Goal: Task Accomplishment & Management: Manage account settings

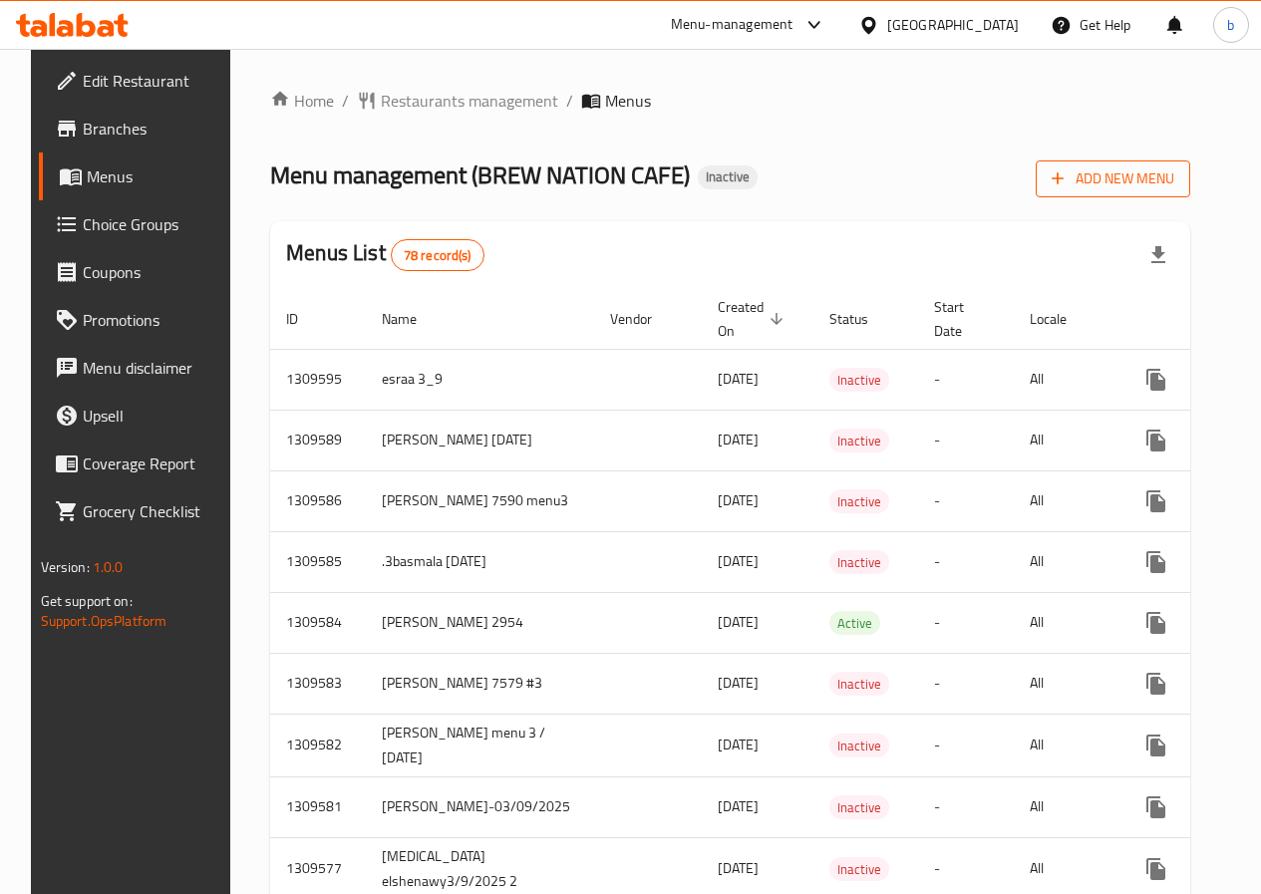
click at [1174, 183] on span "Add New Menu" at bounding box center [1112, 178] width 123 height 25
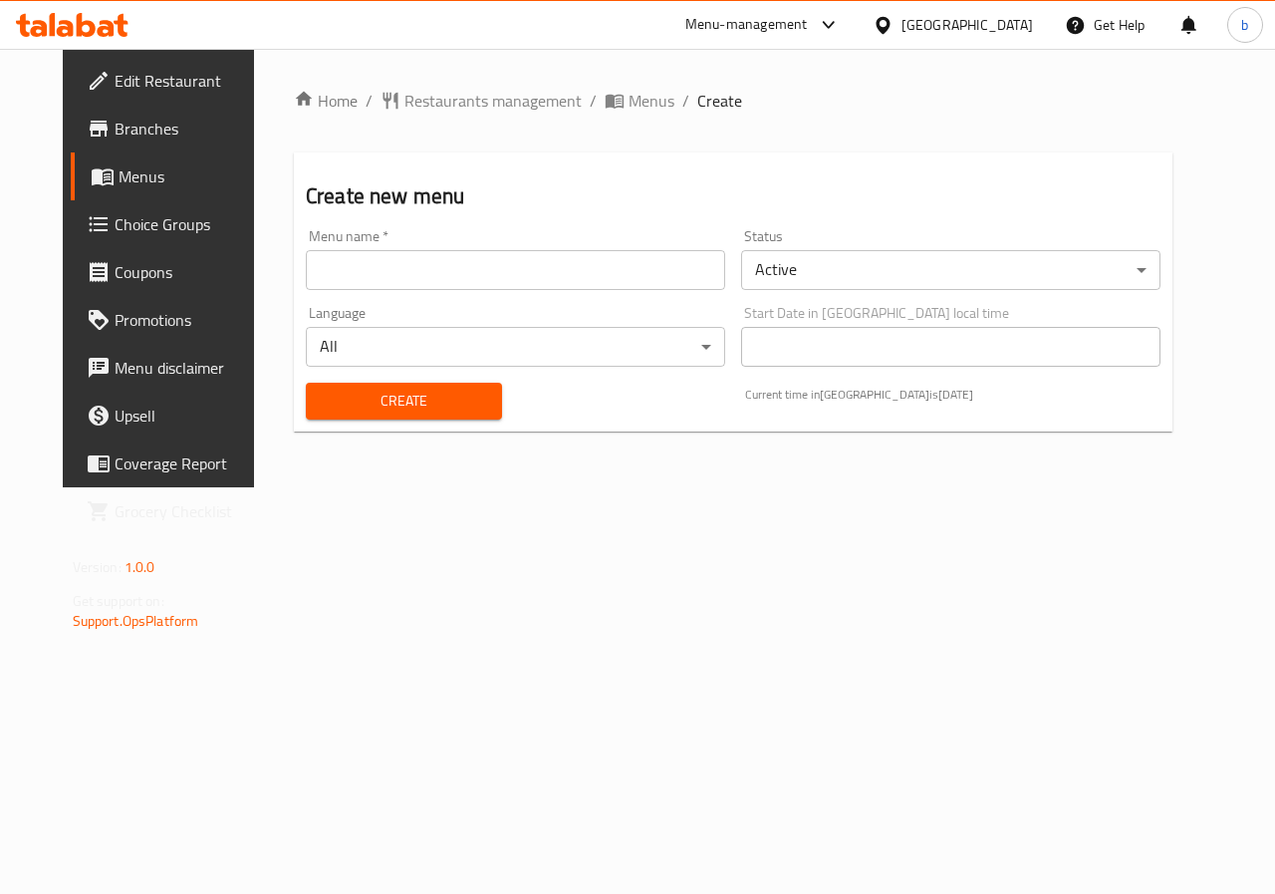
click at [514, 274] on input "text" at bounding box center [516, 270] width 420 height 40
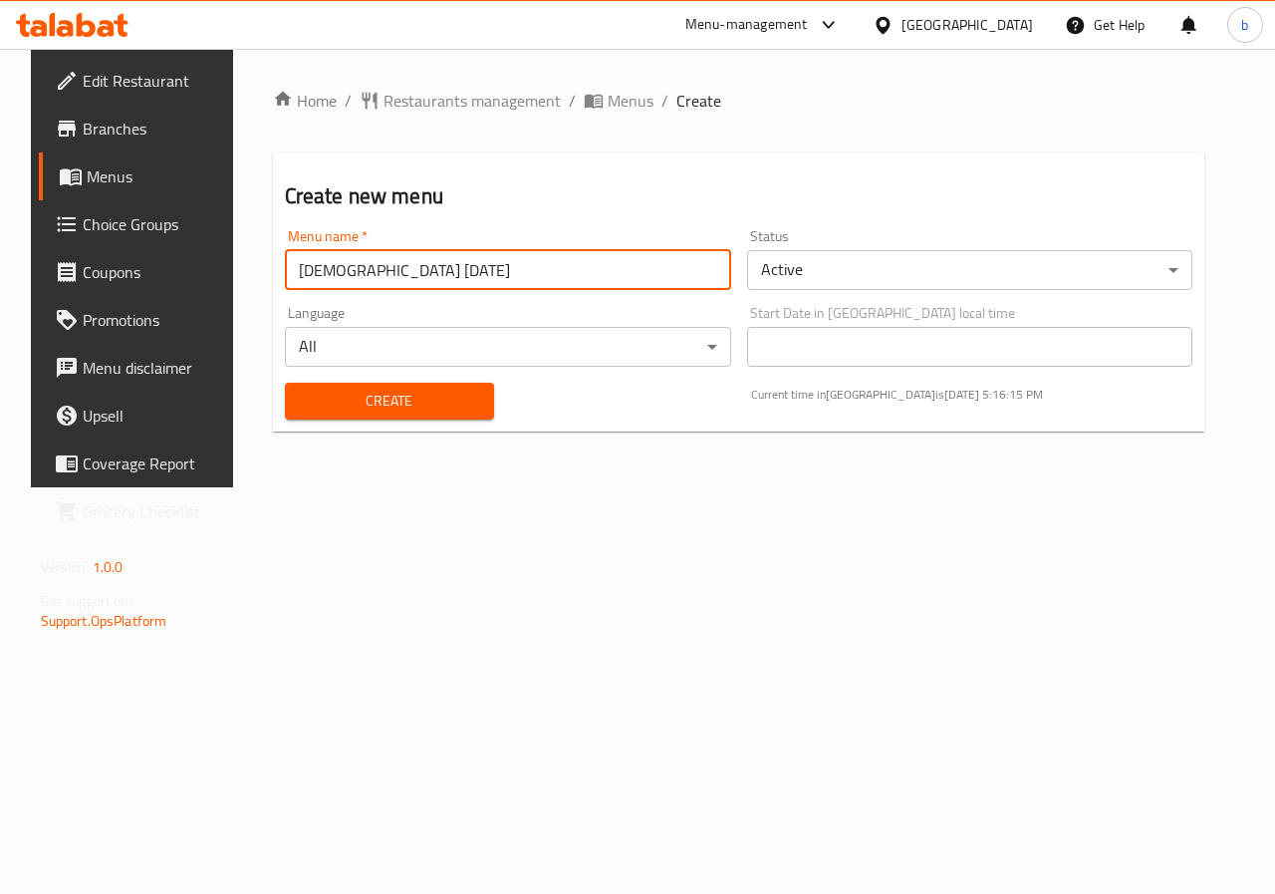
click at [345, 274] on input "[DEMOGRAPHIC_DATA] [DATE]" at bounding box center [508, 270] width 446 height 40
type input "[DEMOGRAPHIC_DATA] [DATE]"
click at [823, 275] on body "​ Menu-management [GEOGRAPHIC_DATA] Get Help b Edit Restaurant Branches Menus C…" at bounding box center [637, 471] width 1275 height 845
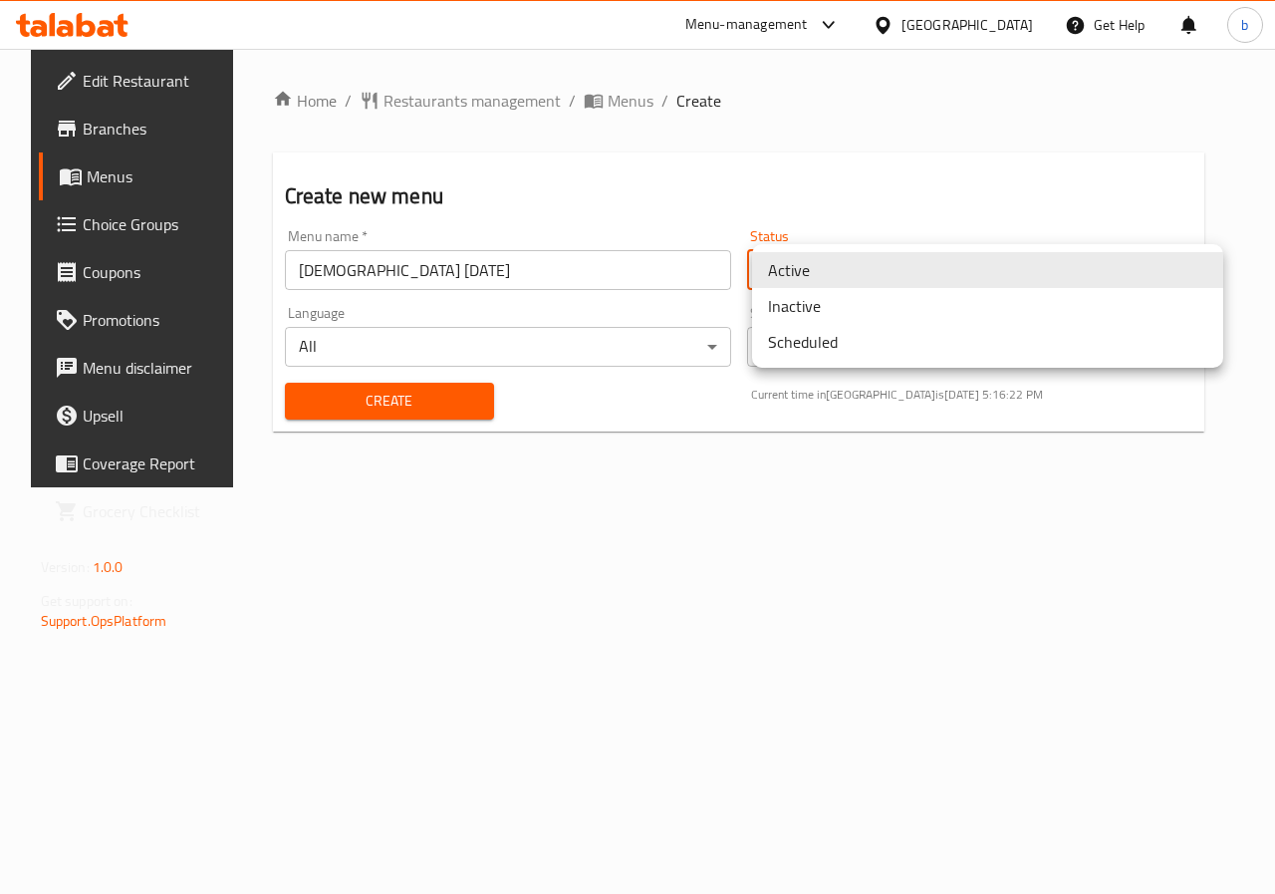
click at [814, 304] on li "Inactive" at bounding box center [987, 306] width 471 height 36
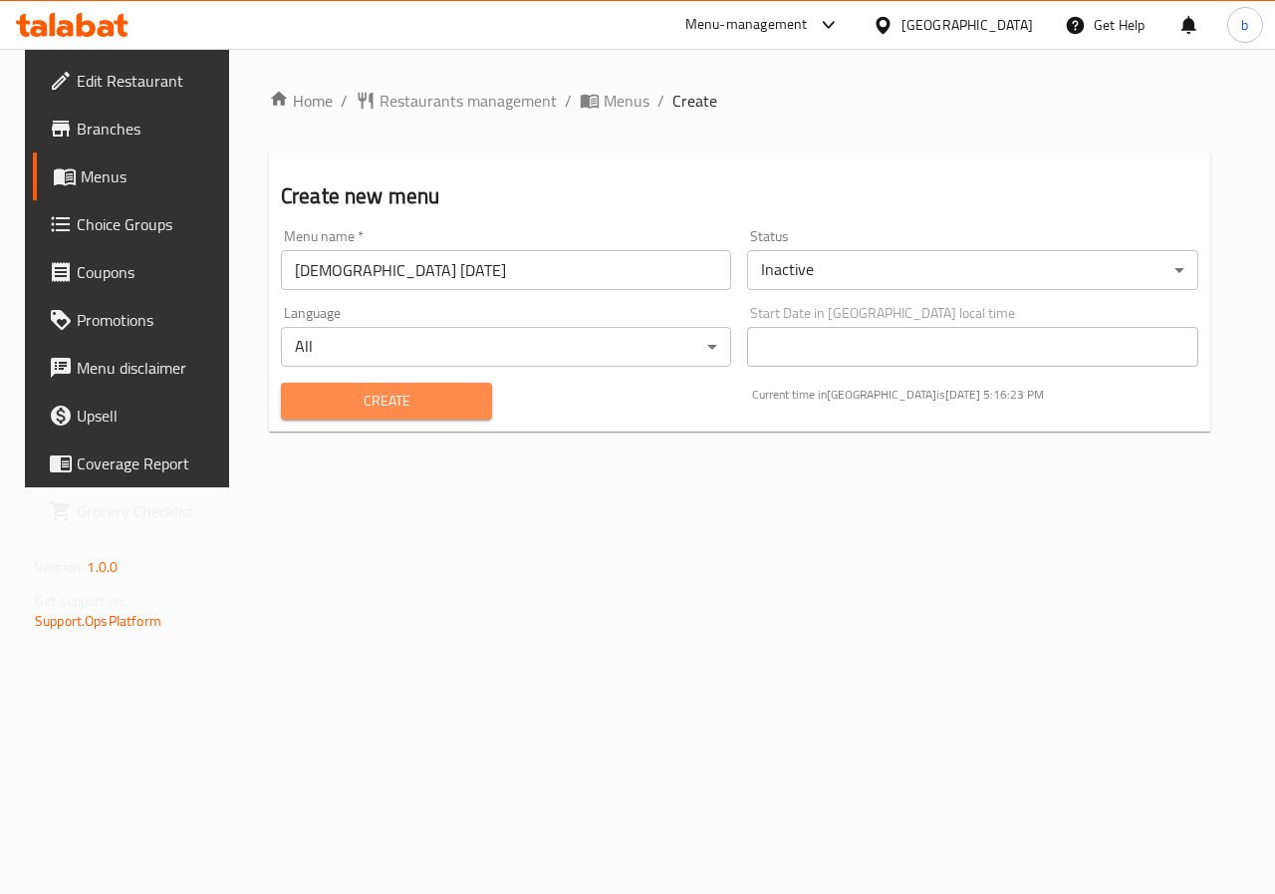
click at [394, 407] on span "Create" at bounding box center [386, 401] width 179 height 25
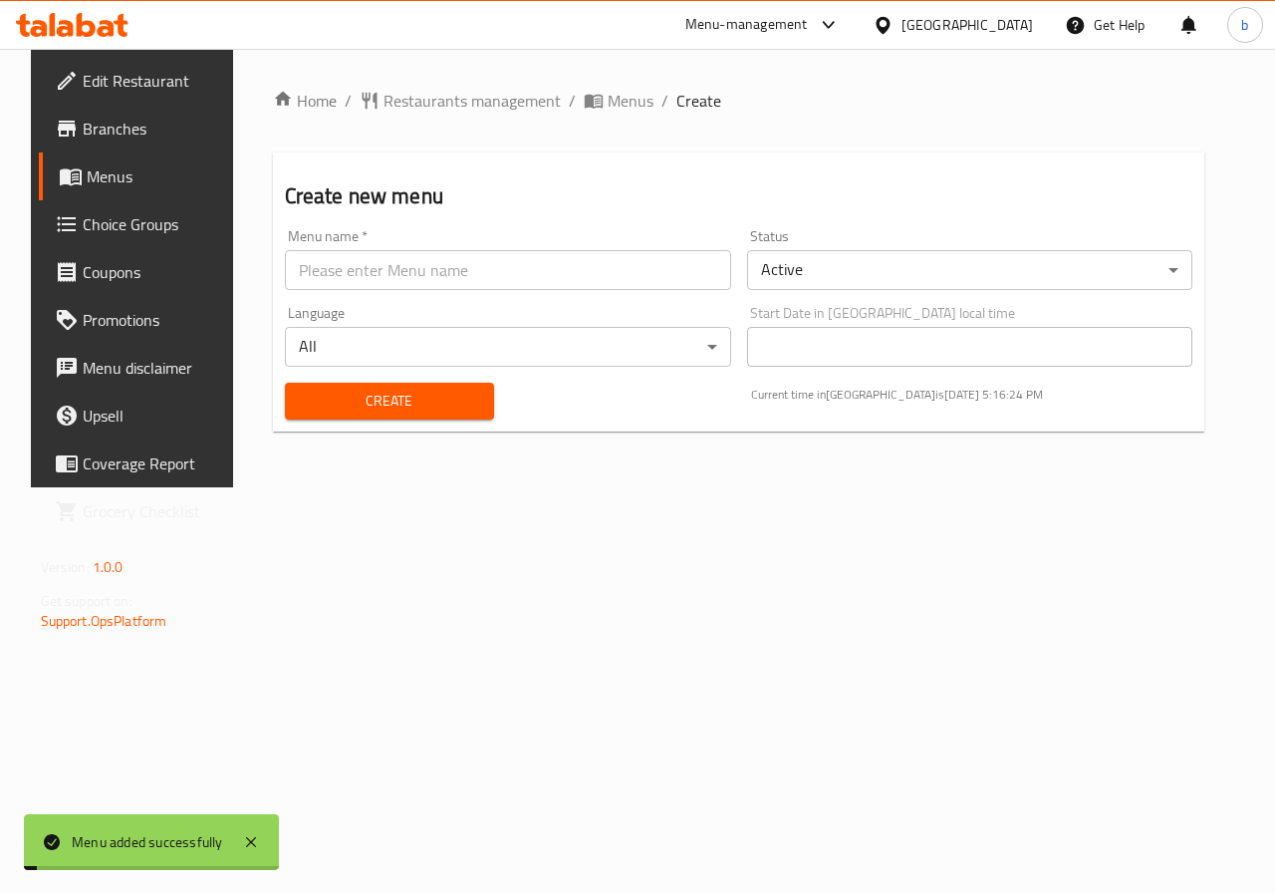
click at [87, 173] on span "Menus" at bounding box center [157, 176] width 141 height 24
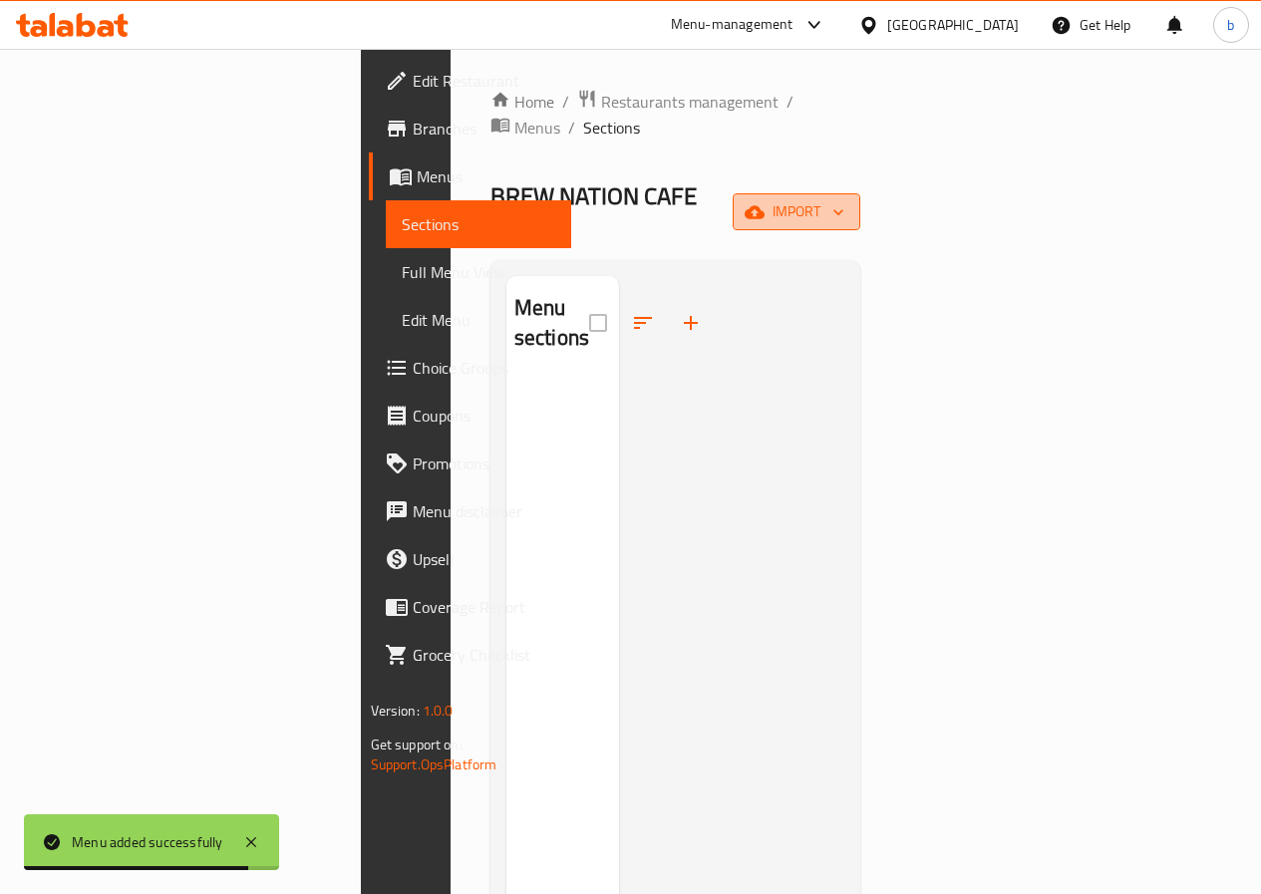
click at [844, 199] on span "import" at bounding box center [796, 211] width 96 height 25
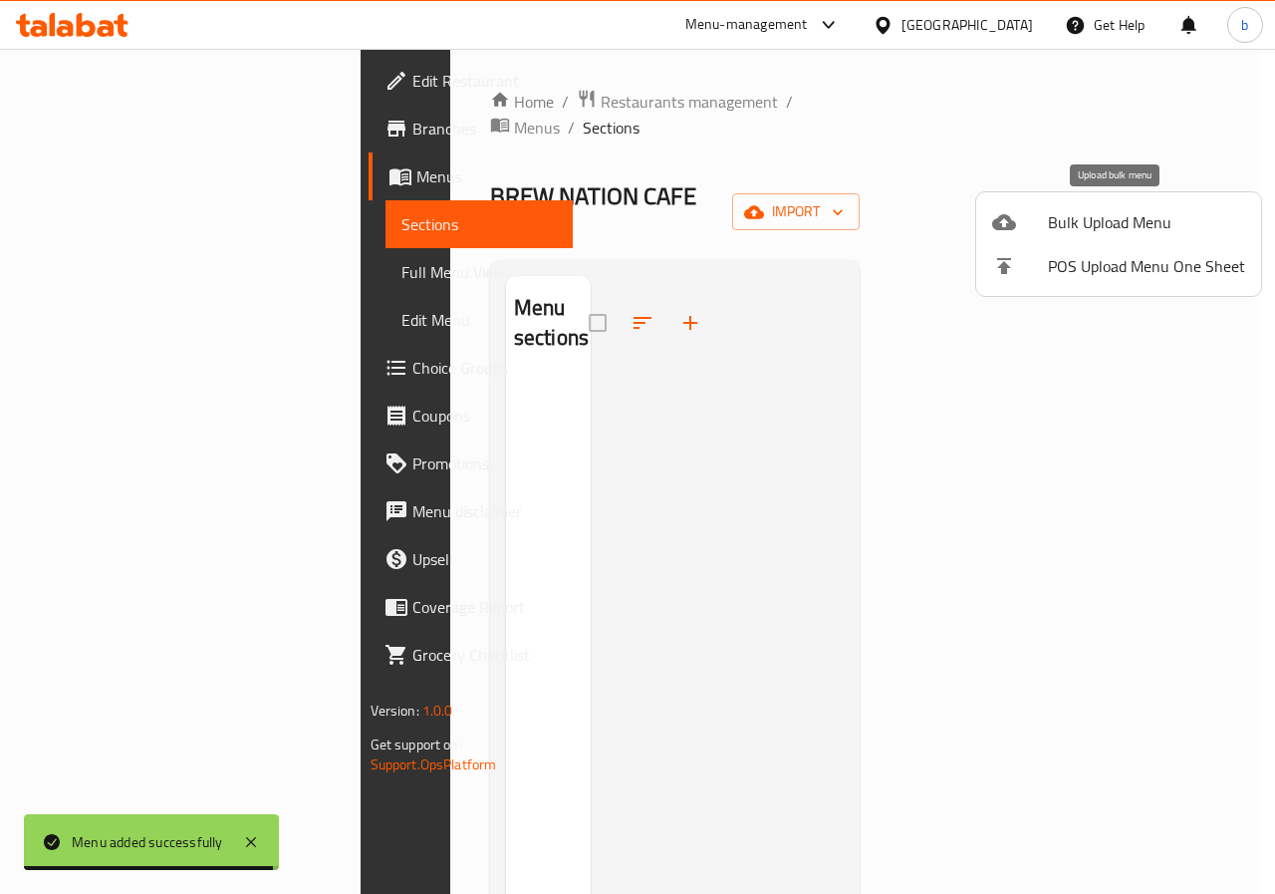
click at [1049, 218] on span "Bulk Upload Menu" at bounding box center [1146, 222] width 197 height 24
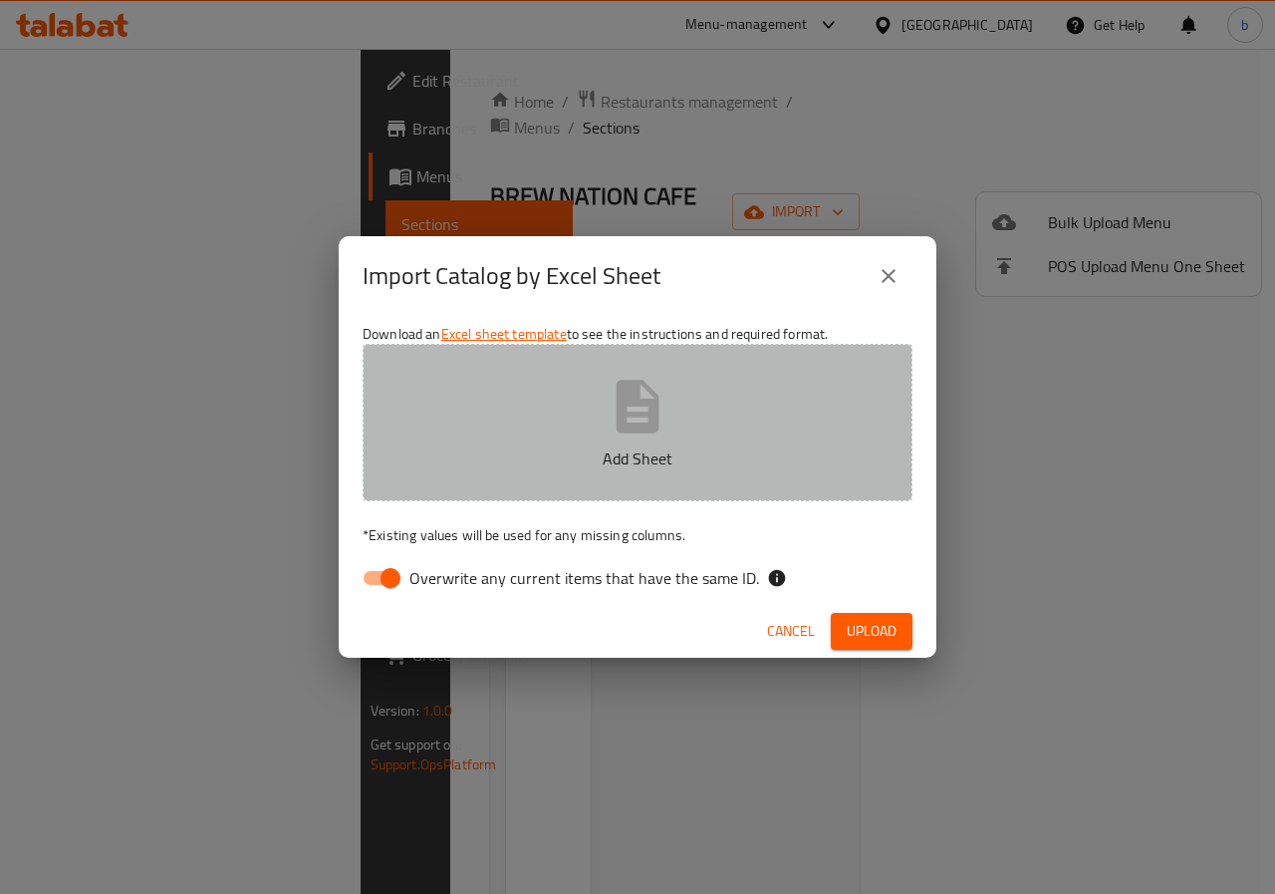
click at [648, 431] on icon "button" at bounding box center [638, 406] width 43 height 53
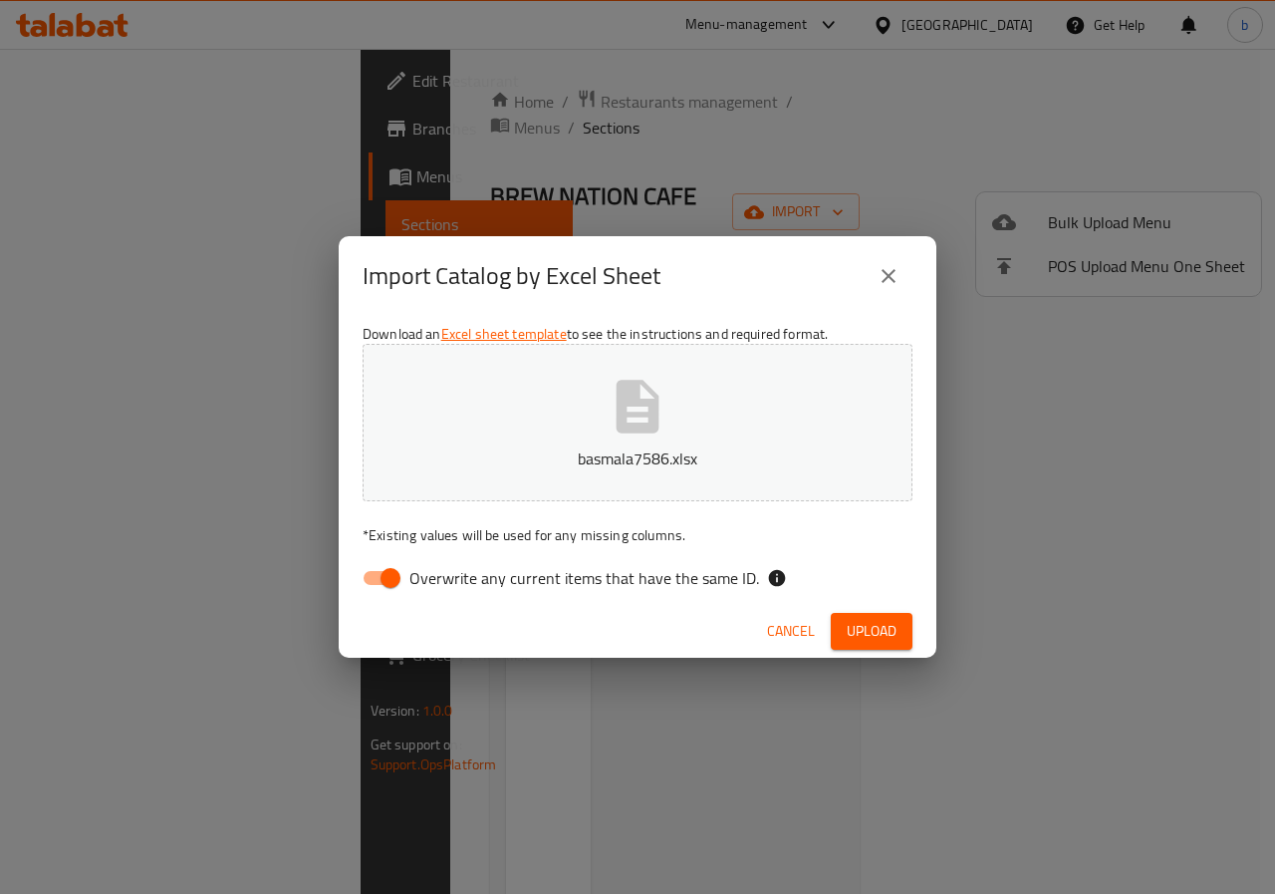
click at [384, 579] on input "Overwrite any current items that have the same ID." at bounding box center [391, 578] width 114 height 38
checkbox input "false"
click at [876, 637] on span "Upload" at bounding box center [872, 631] width 50 height 25
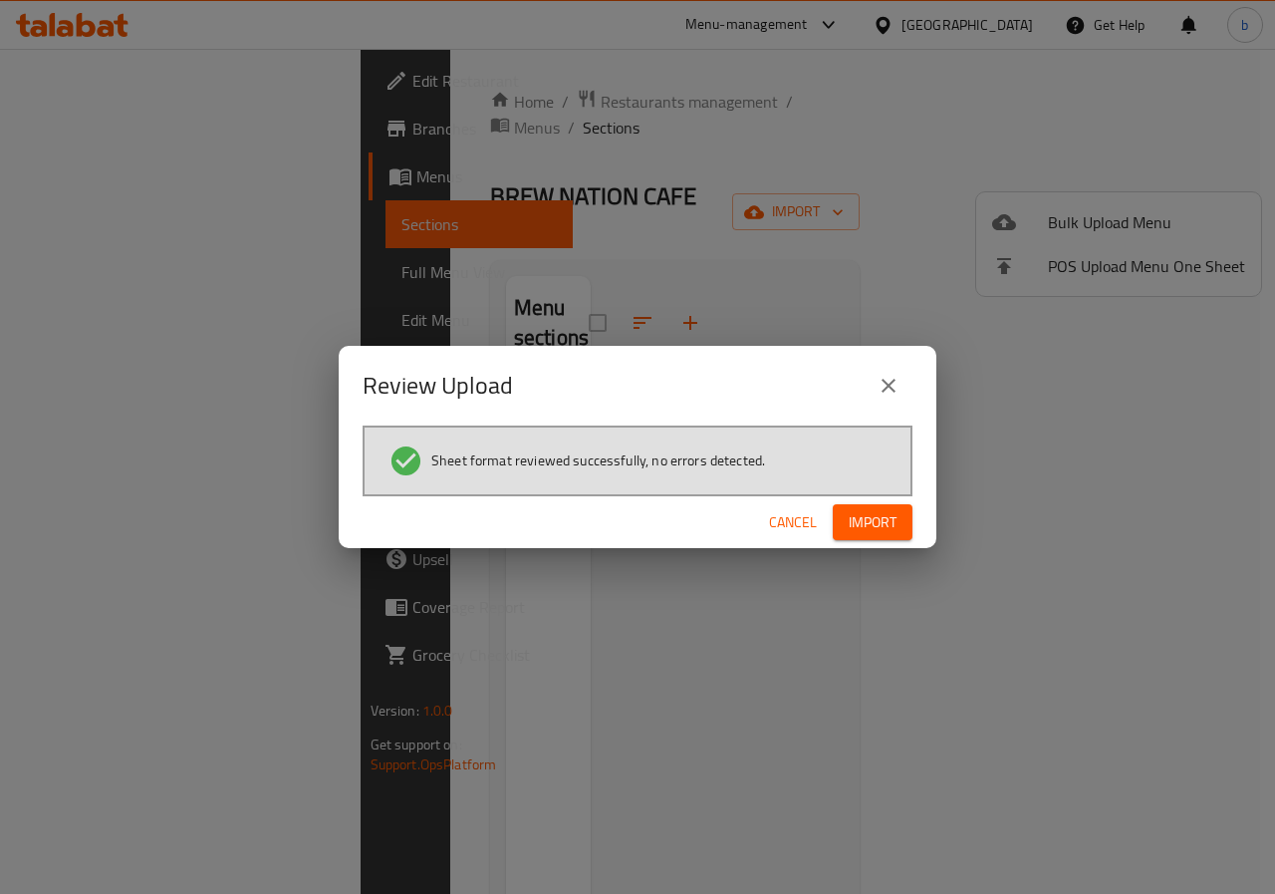
click at [891, 528] on span "Import" at bounding box center [873, 522] width 48 height 25
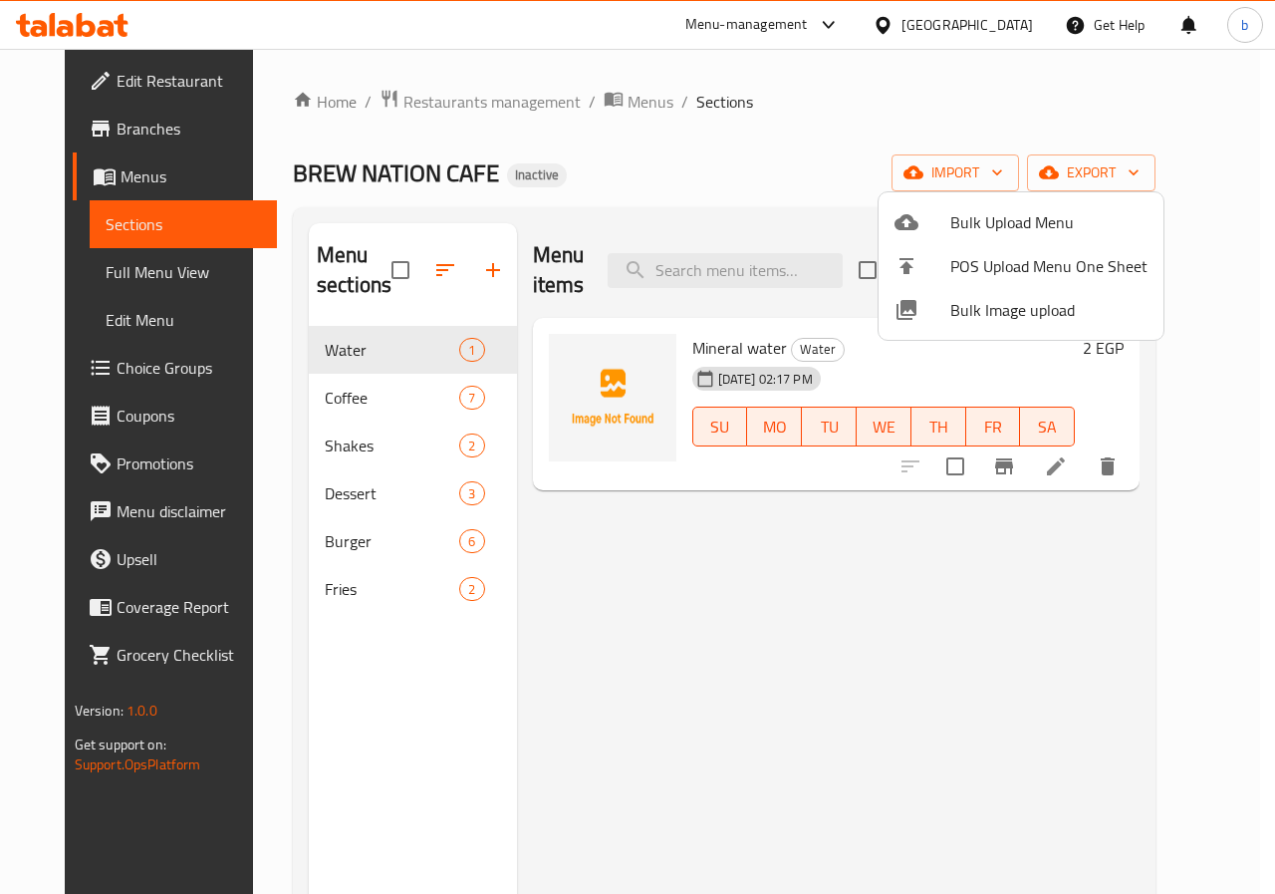
click at [381, 388] on div at bounding box center [637, 447] width 1275 height 894
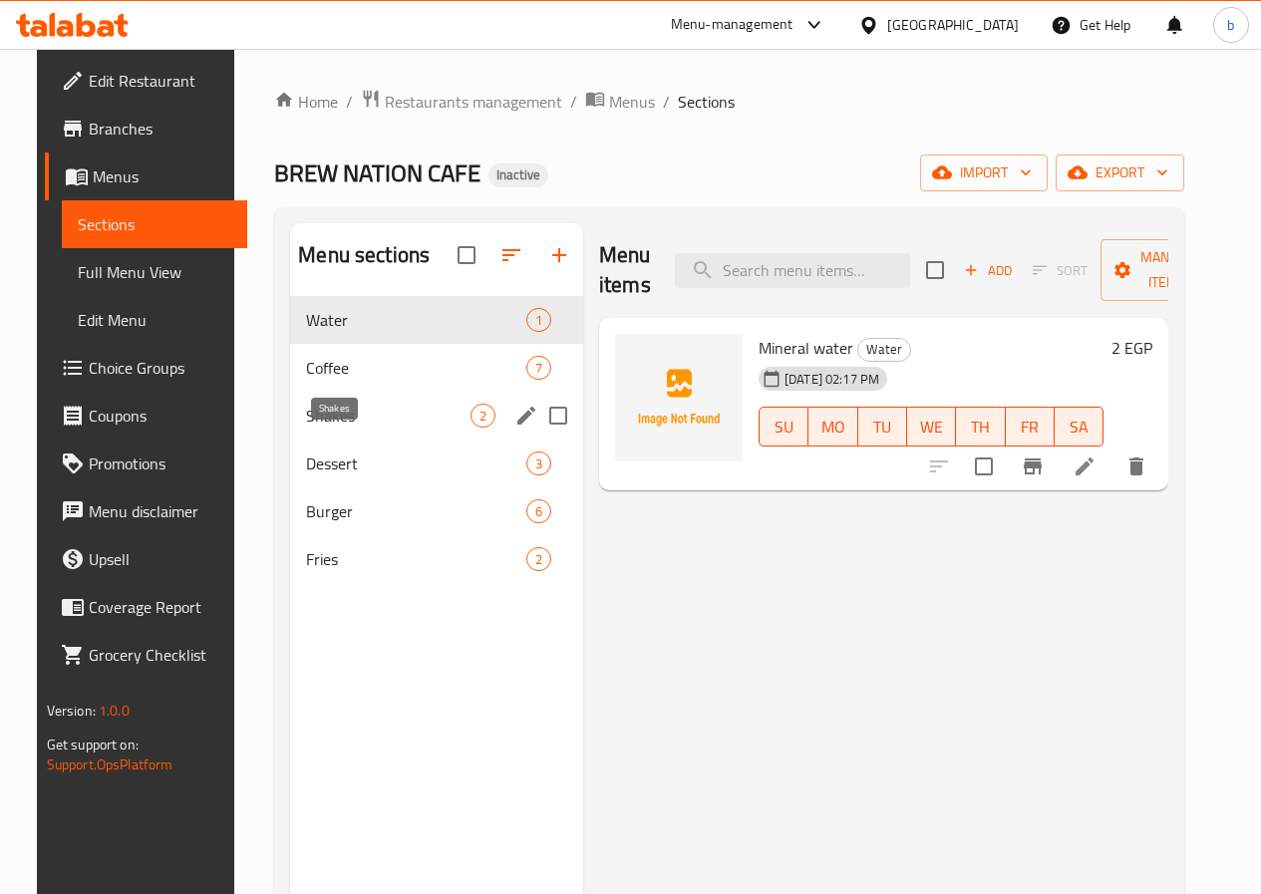
click at [386, 427] on span "Shakes" at bounding box center [388, 416] width 164 height 24
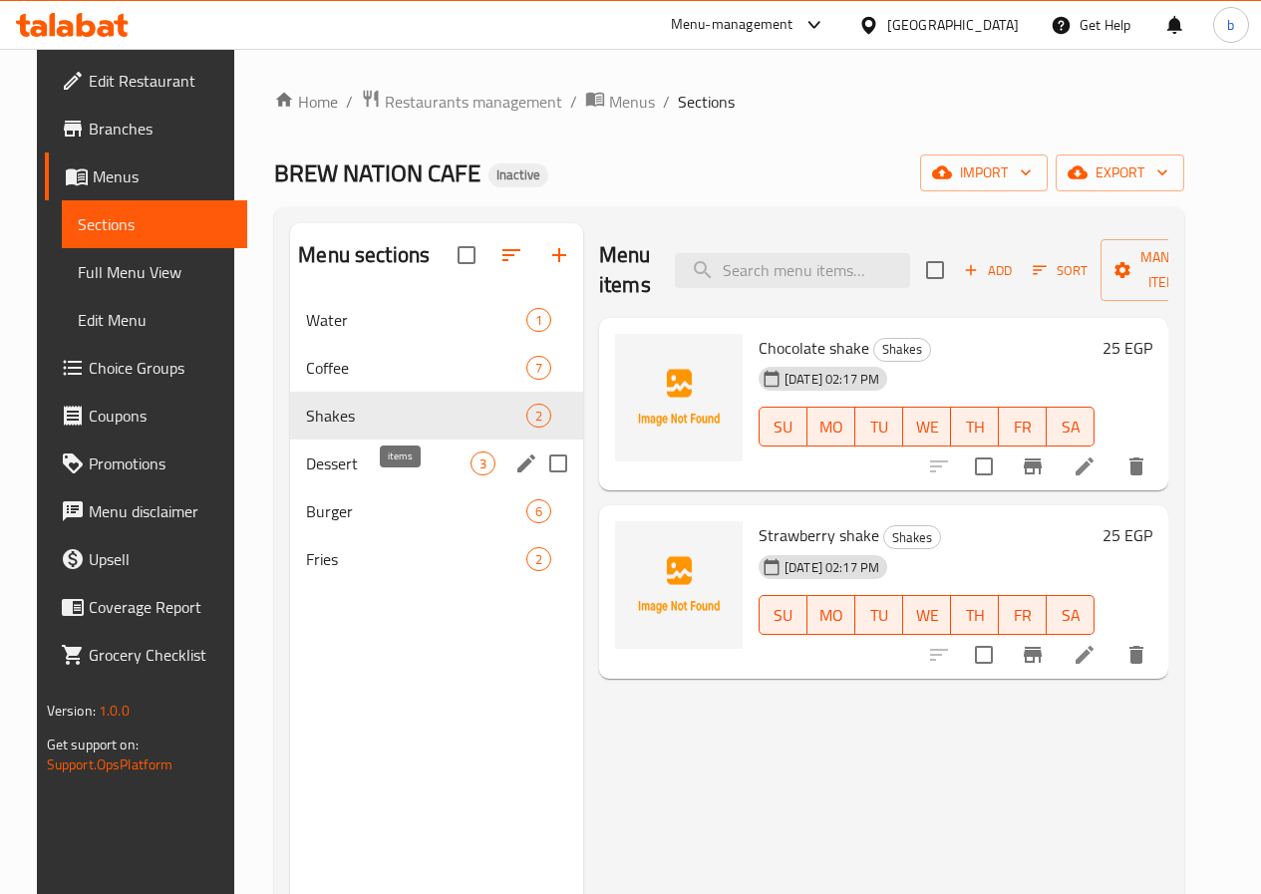
click at [471, 473] on span "3" at bounding box center [482, 463] width 23 height 19
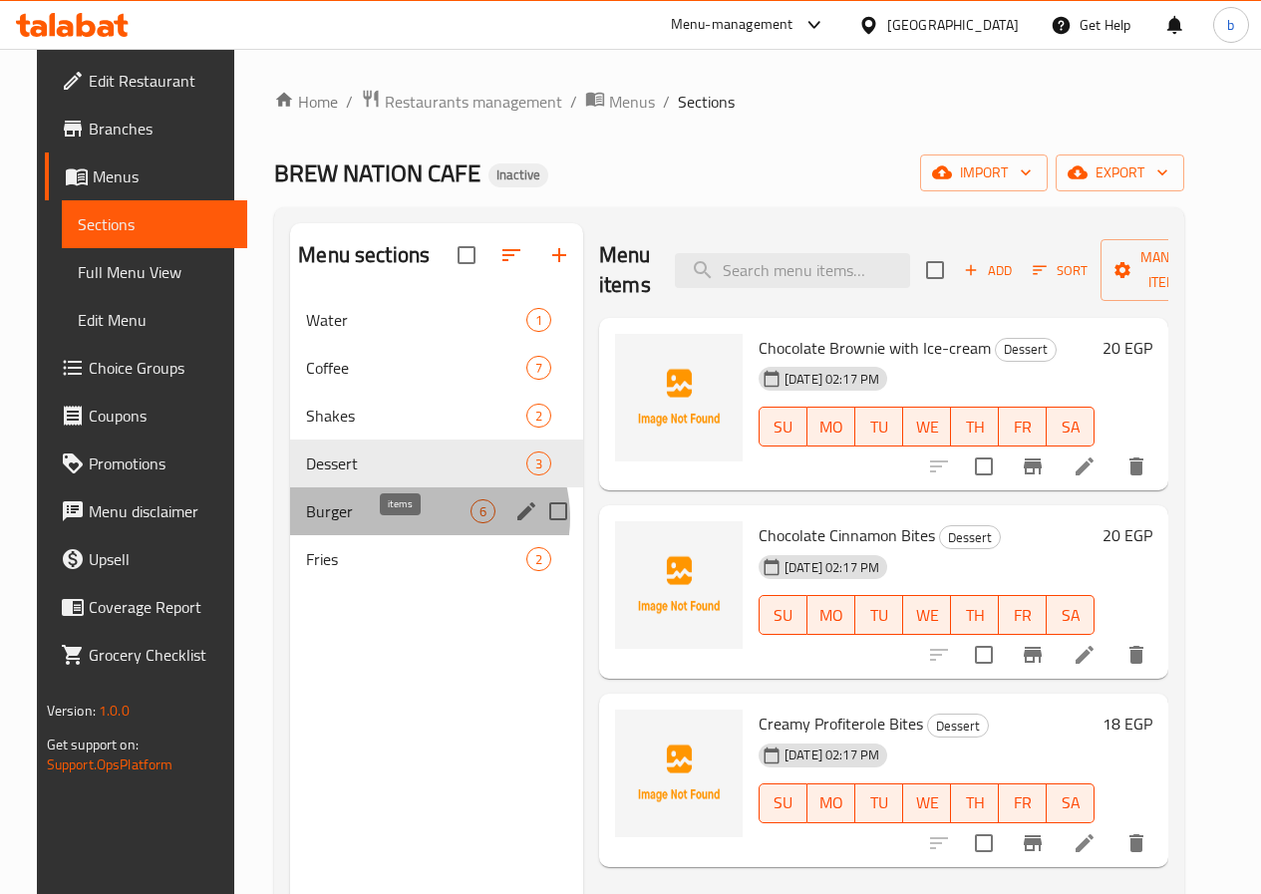
click at [471, 521] on span "6" at bounding box center [482, 511] width 23 height 19
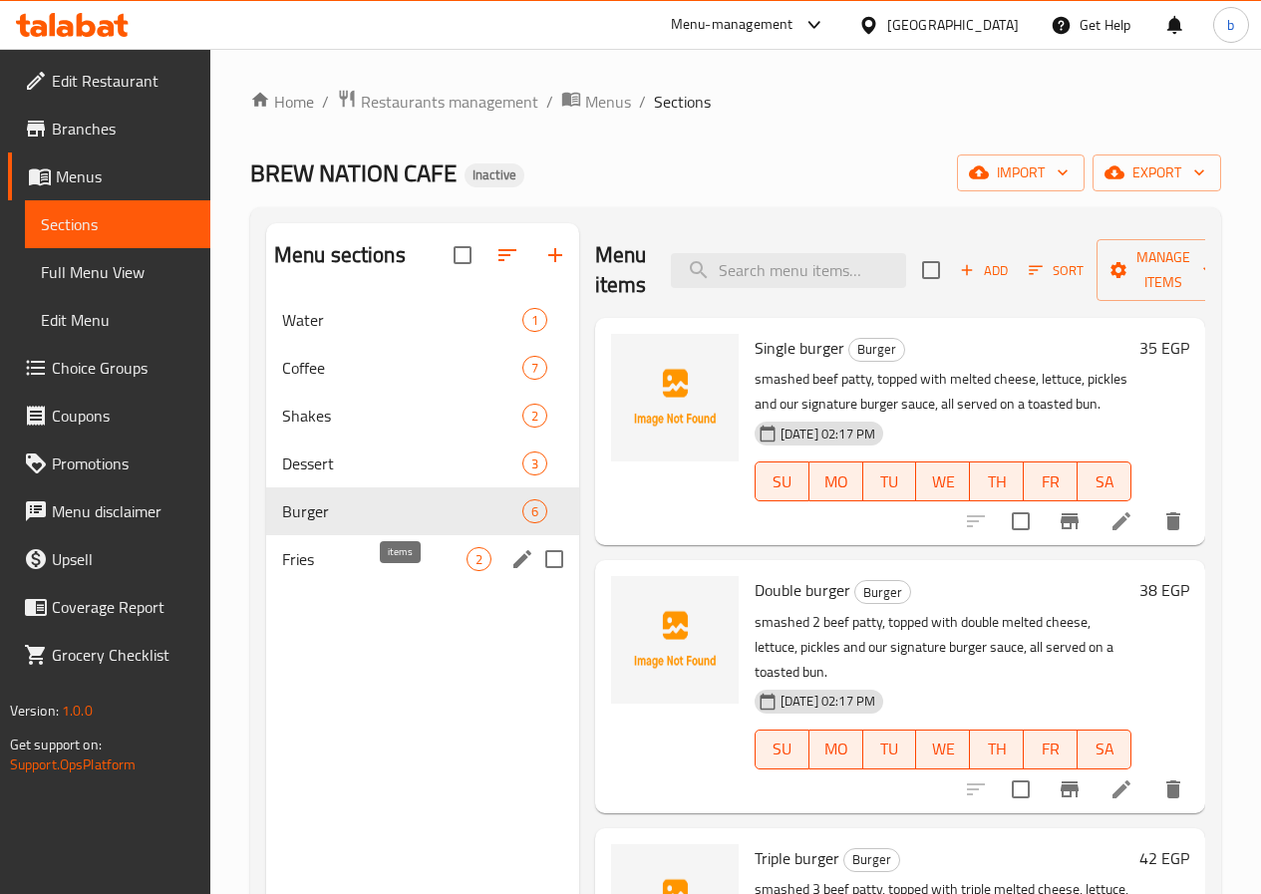
click at [467, 569] on span "2" at bounding box center [478, 559] width 23 height 19
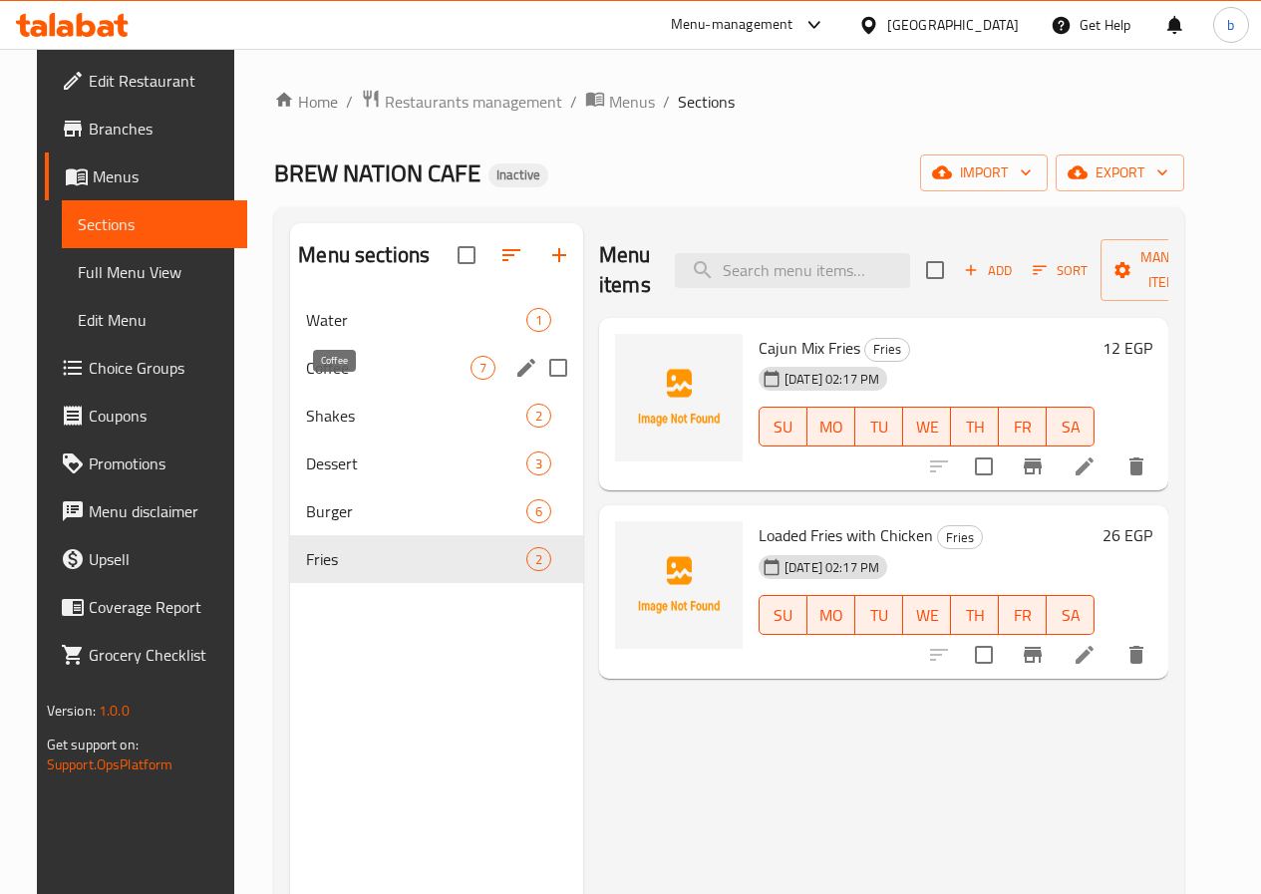
click at [342, 380] on span "Coffee" at bounding box center [388, 368] width 164 height 24
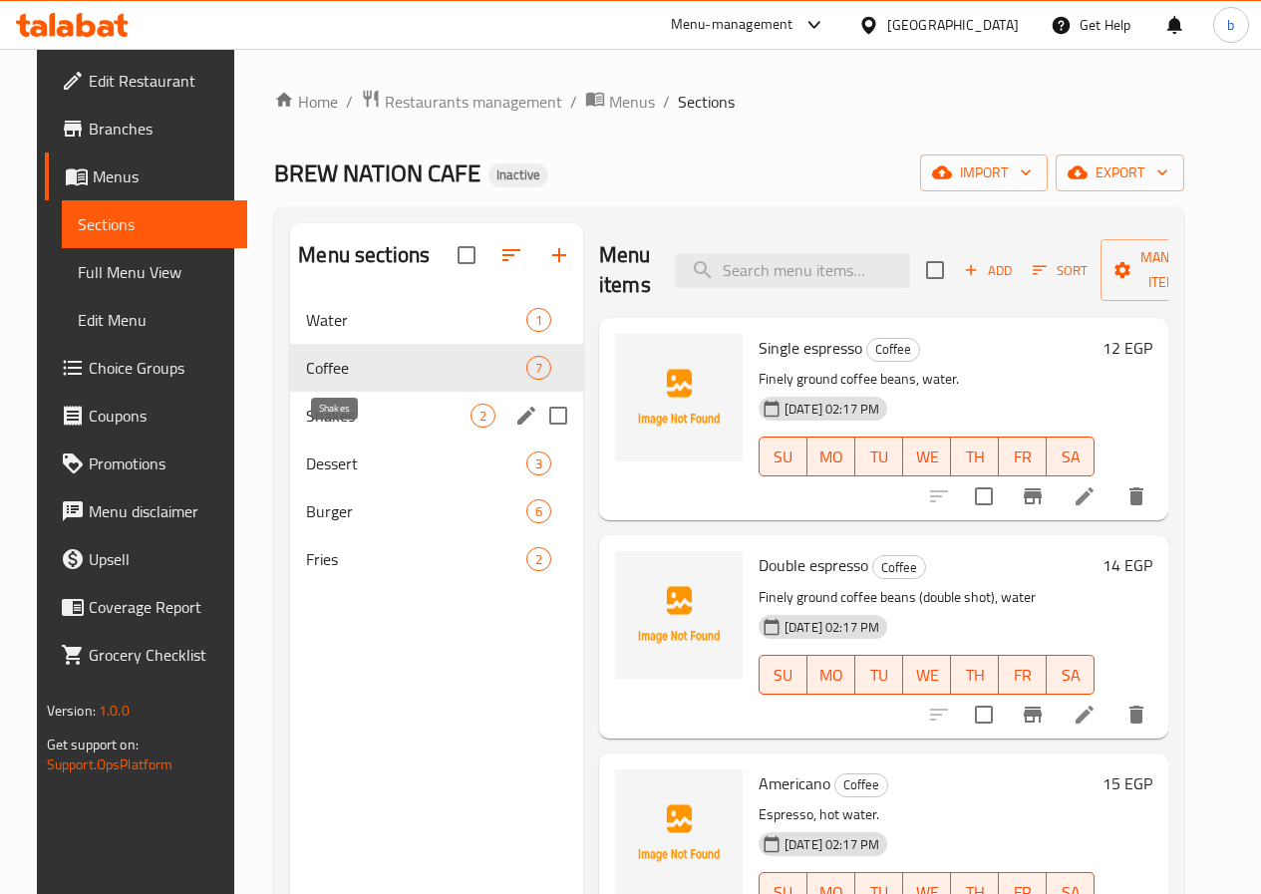
click at [362, 427] on span "Shakes" at bounding box center [388, 416] width 164 height 24
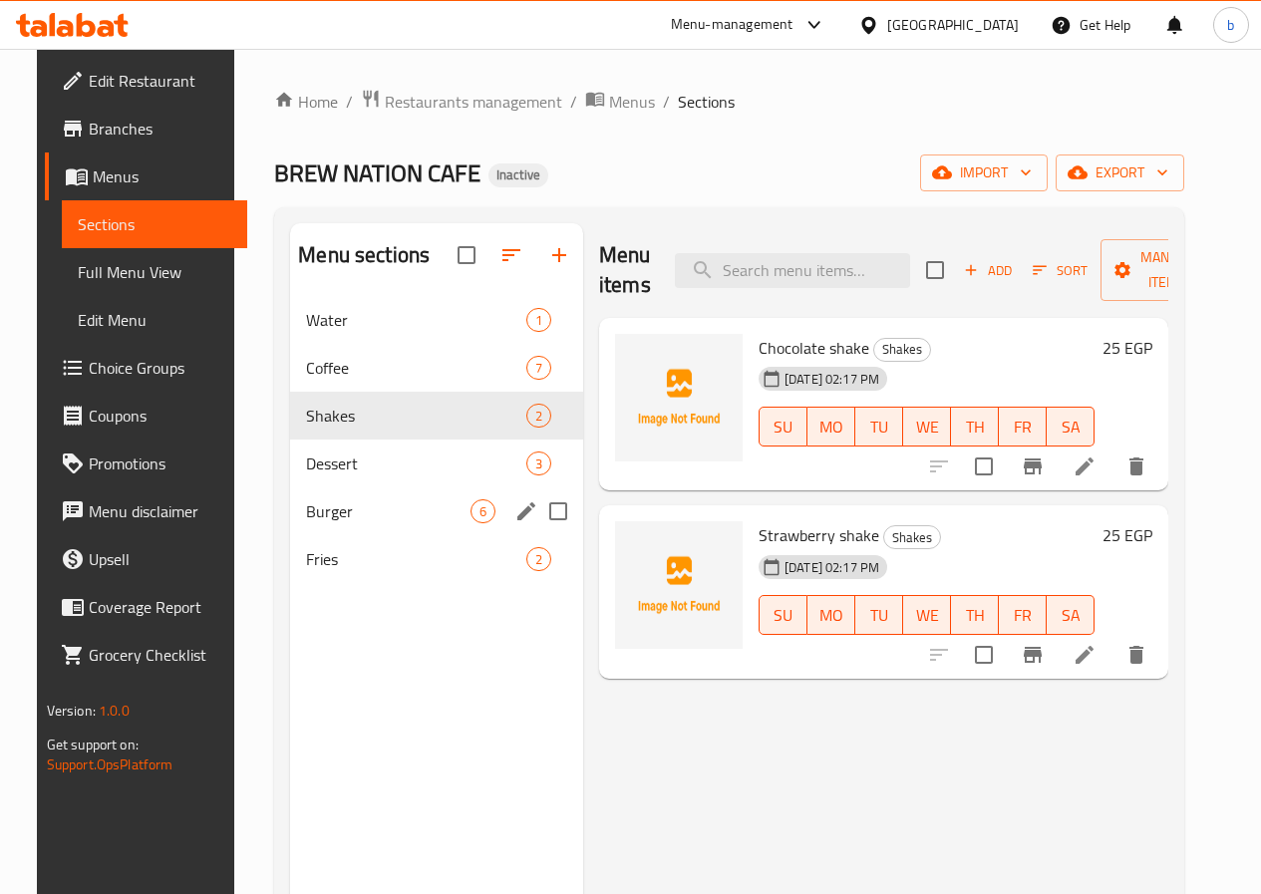
click at [346, 535] on div "Burger 6" at bounding box center [436, 511] width 293 height 48
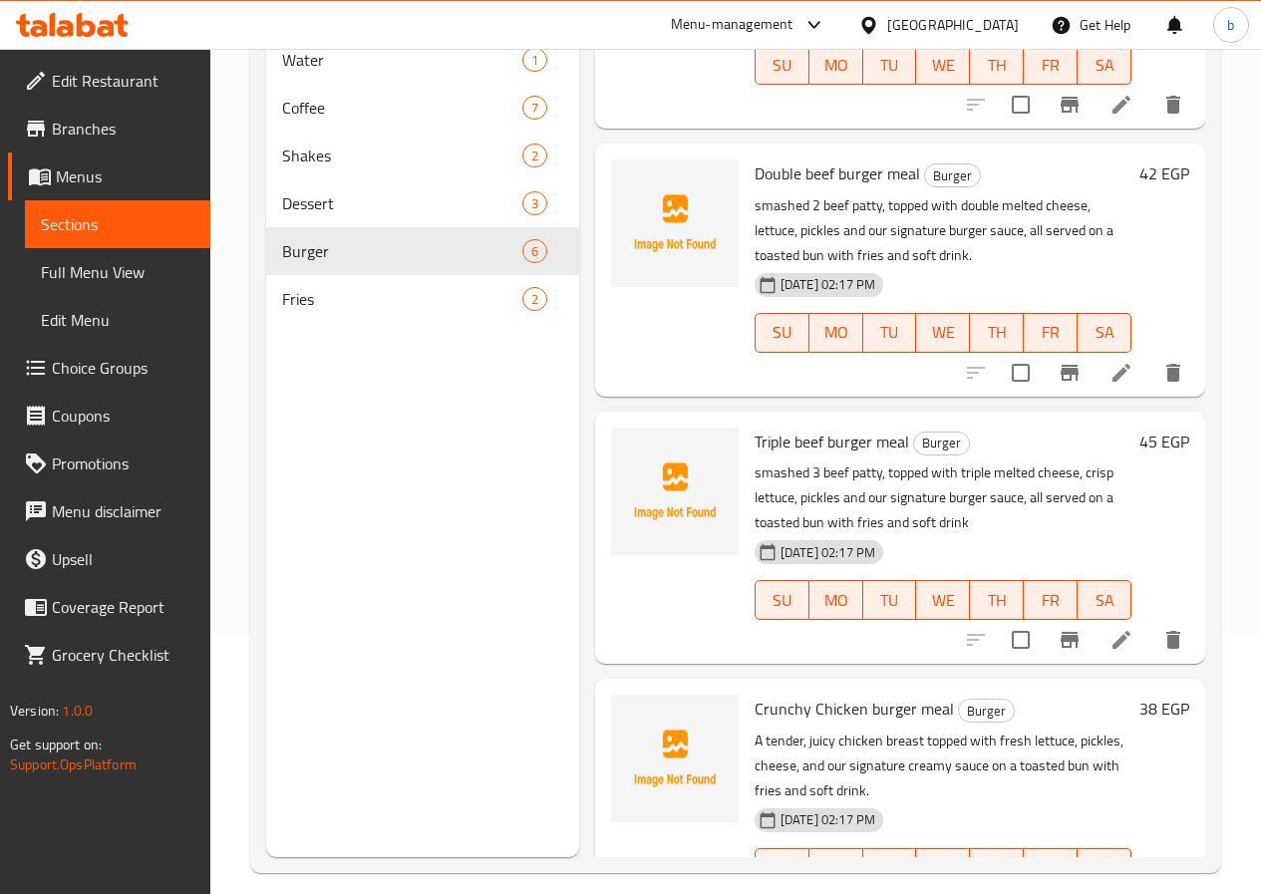
scroll to position [279, 0]
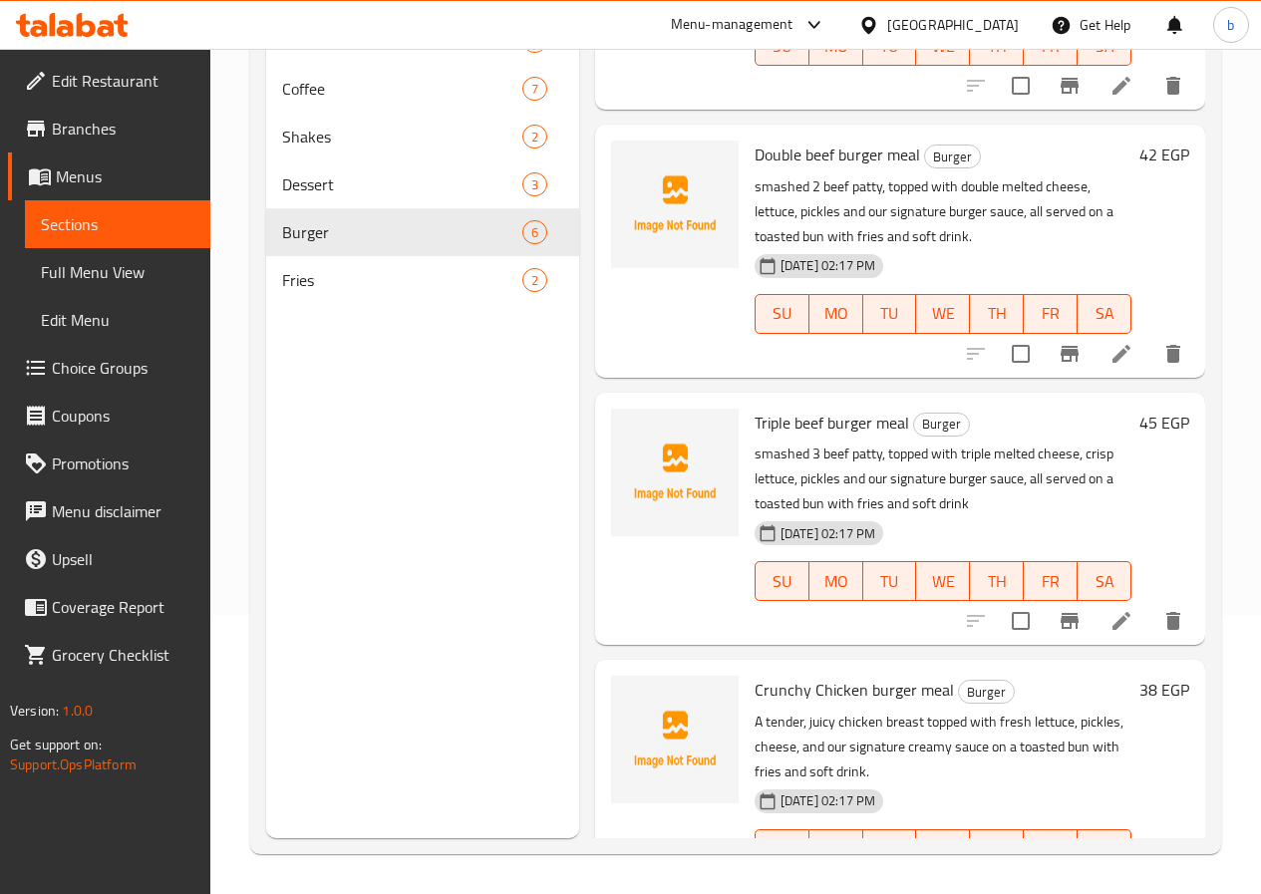
click at [1109, 609] on icon at bounding box center [1121, 621] width 24 height 24
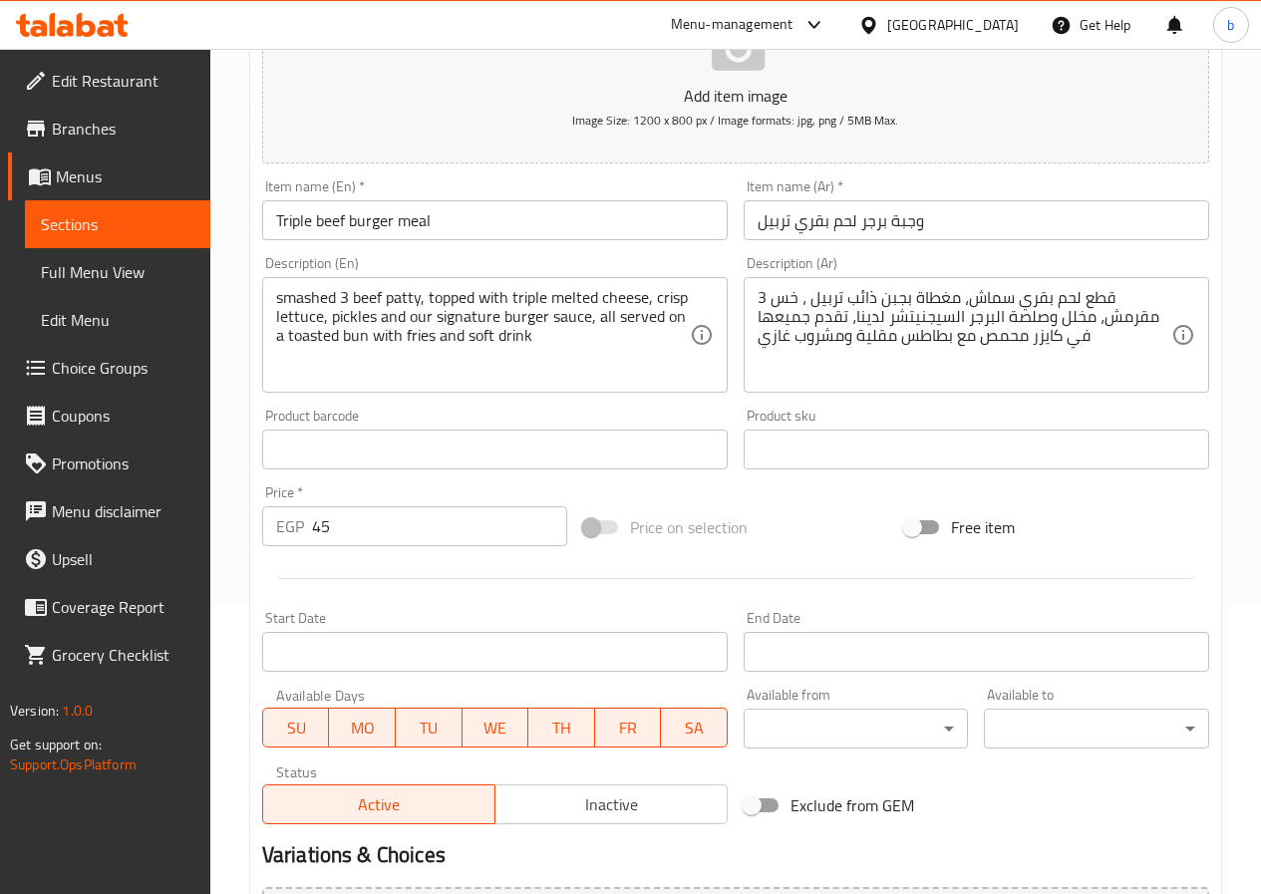
scroll to position [299, 0]
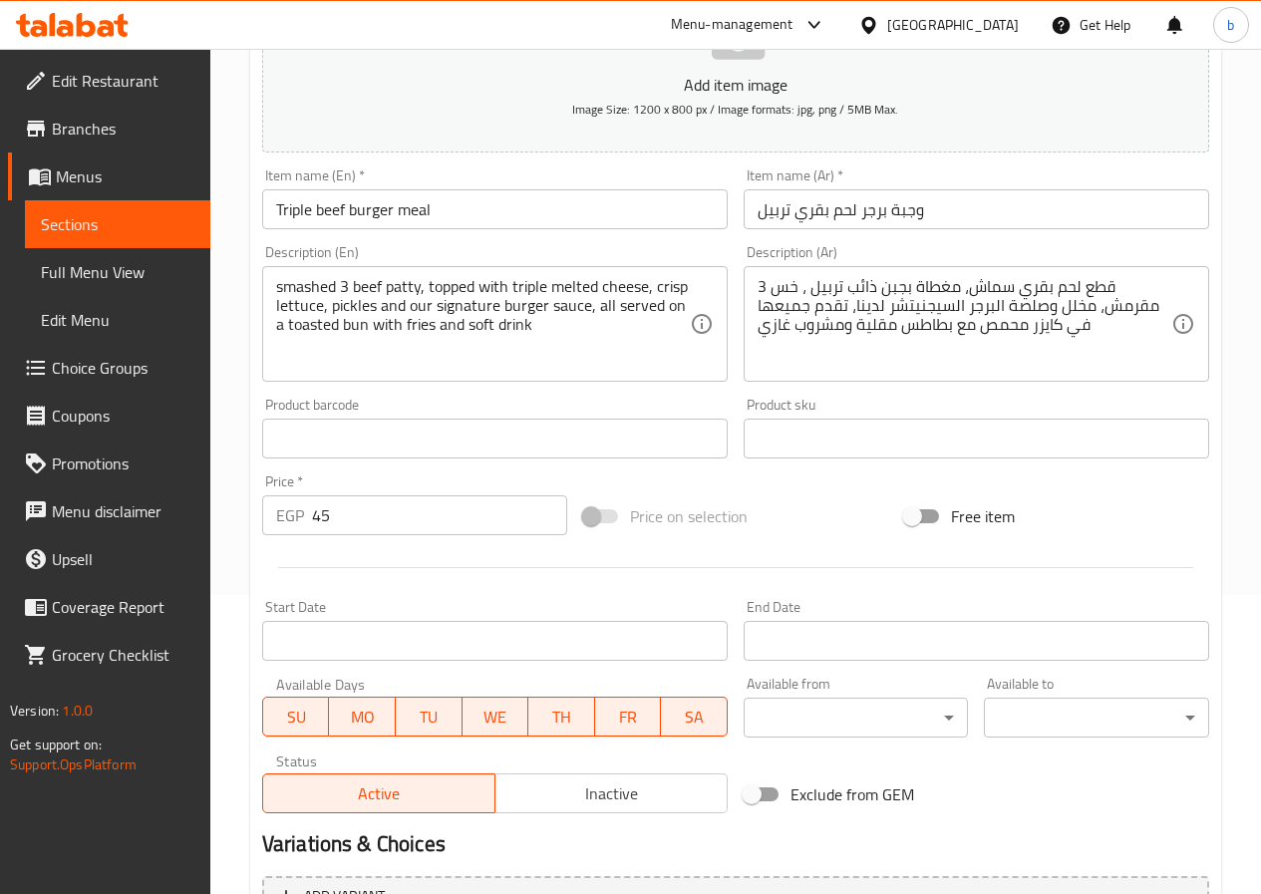
click at [83, 242] on link "Sections" at bounding box center [117, 224] width 185 height 48
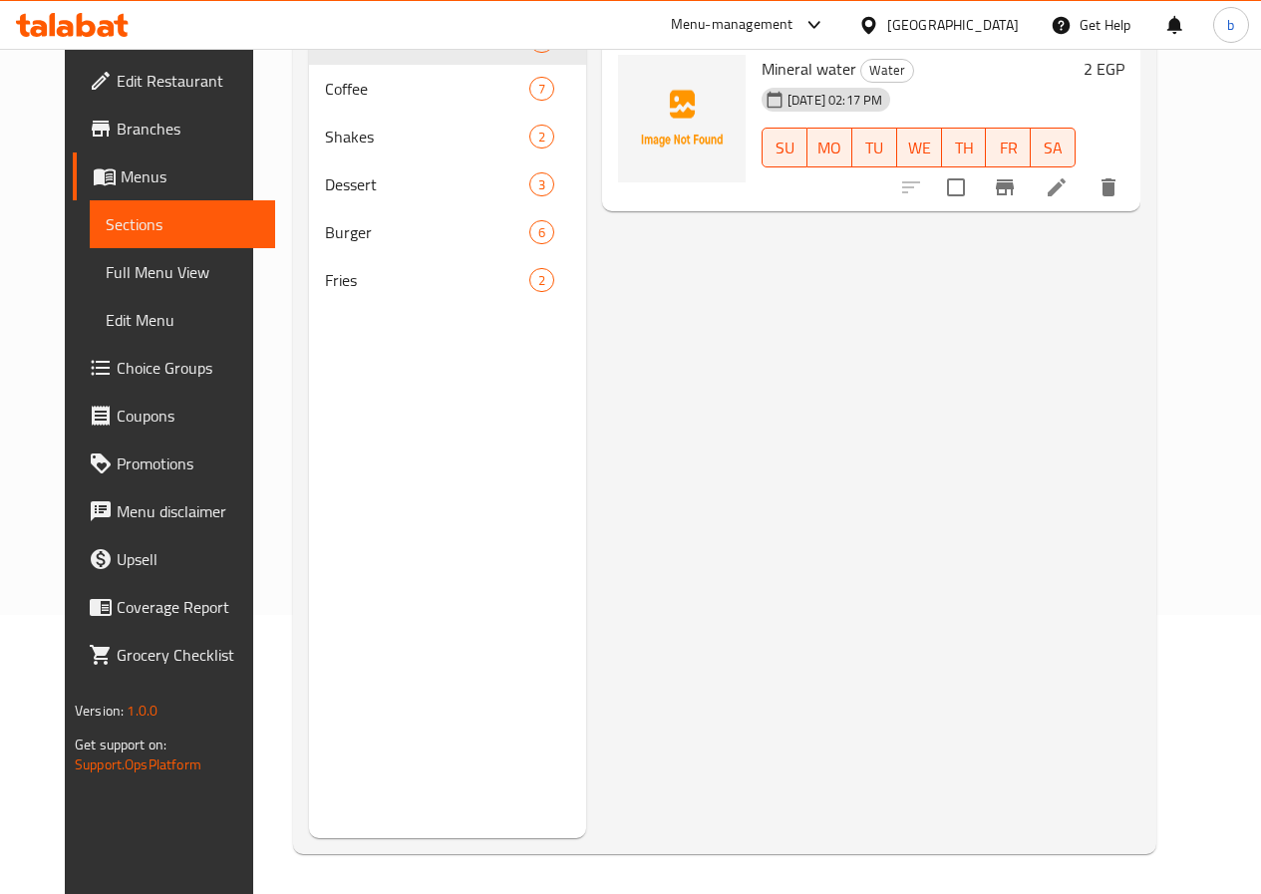
scroll to position [279, 0]
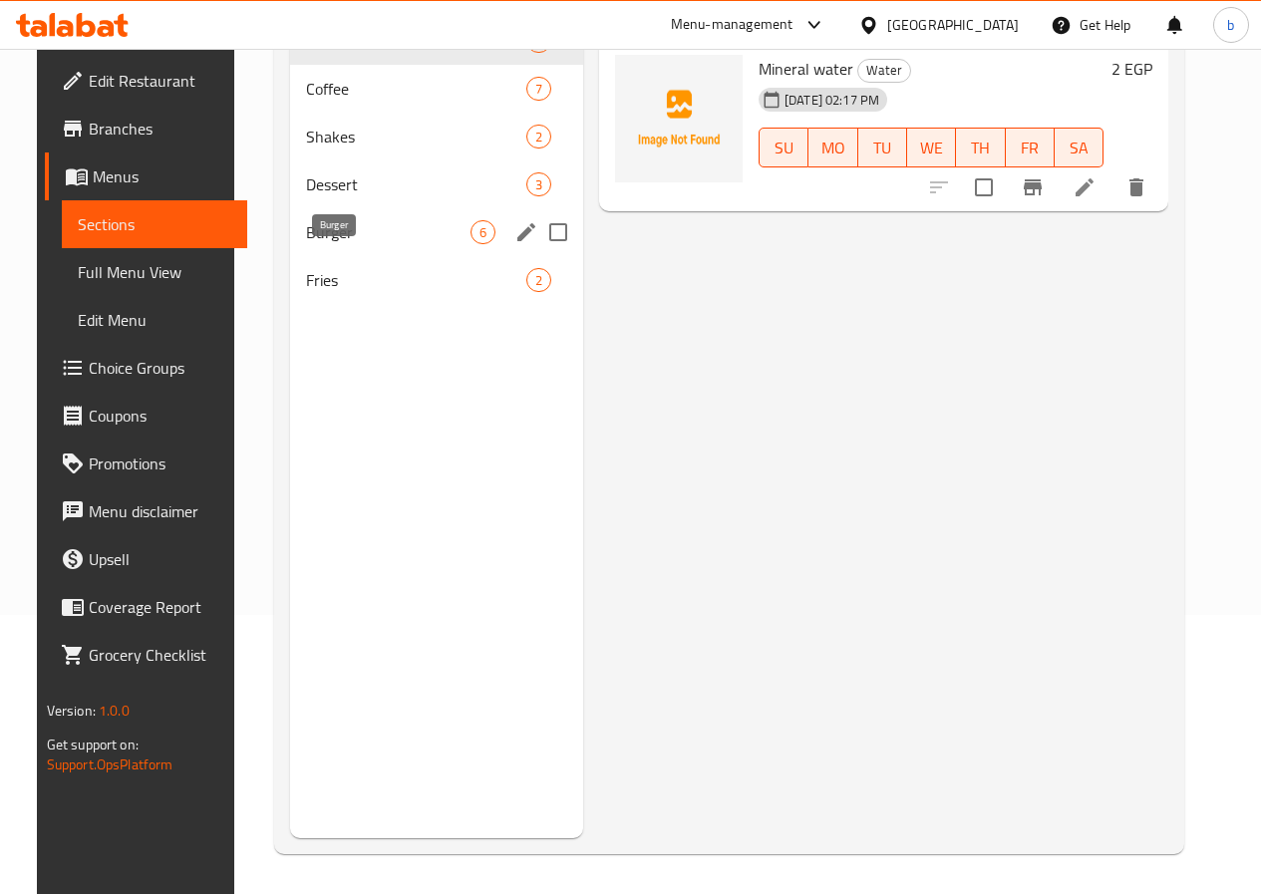
click at [311, 244] on span "Burger" at bounding box center [388, 232] width 164 height 24
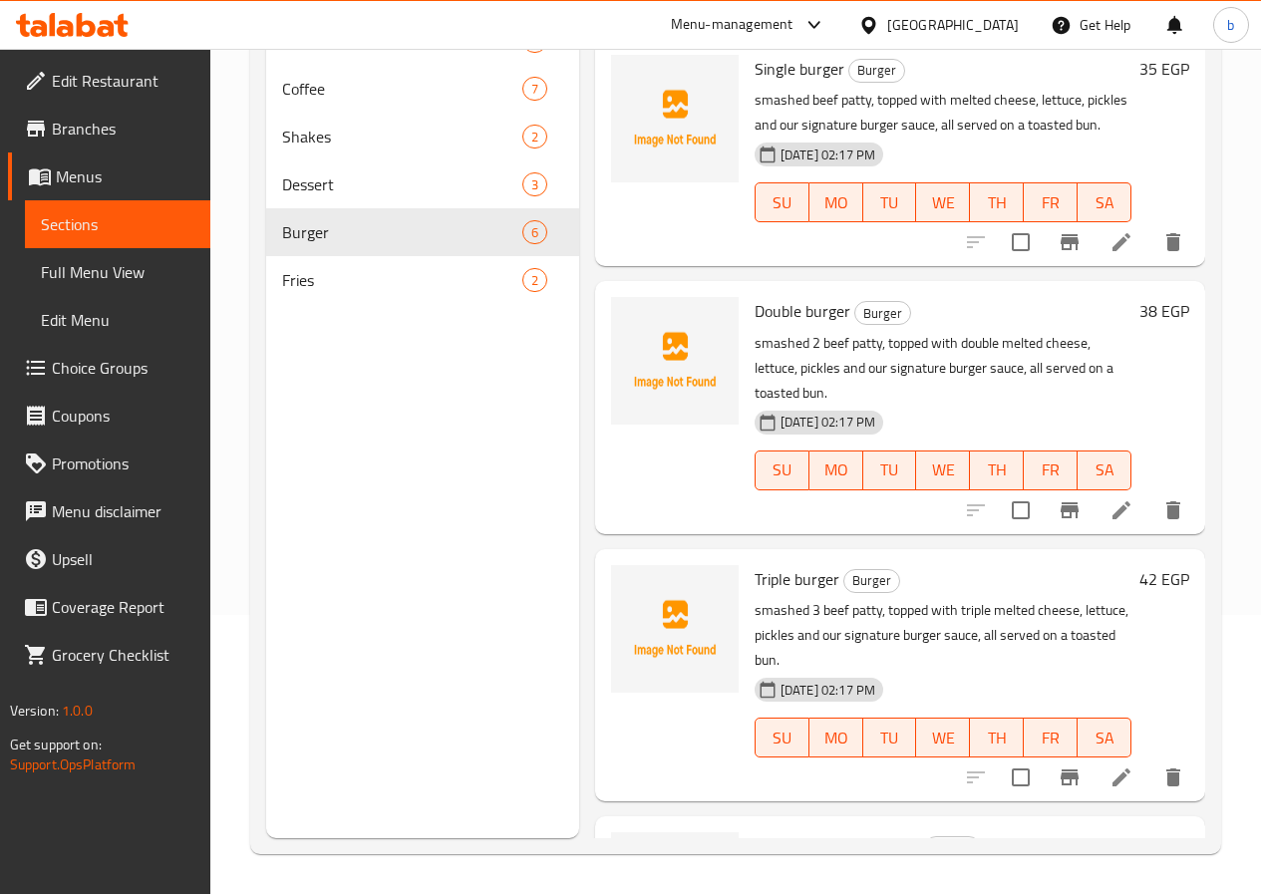
scroll to position [692, 0]
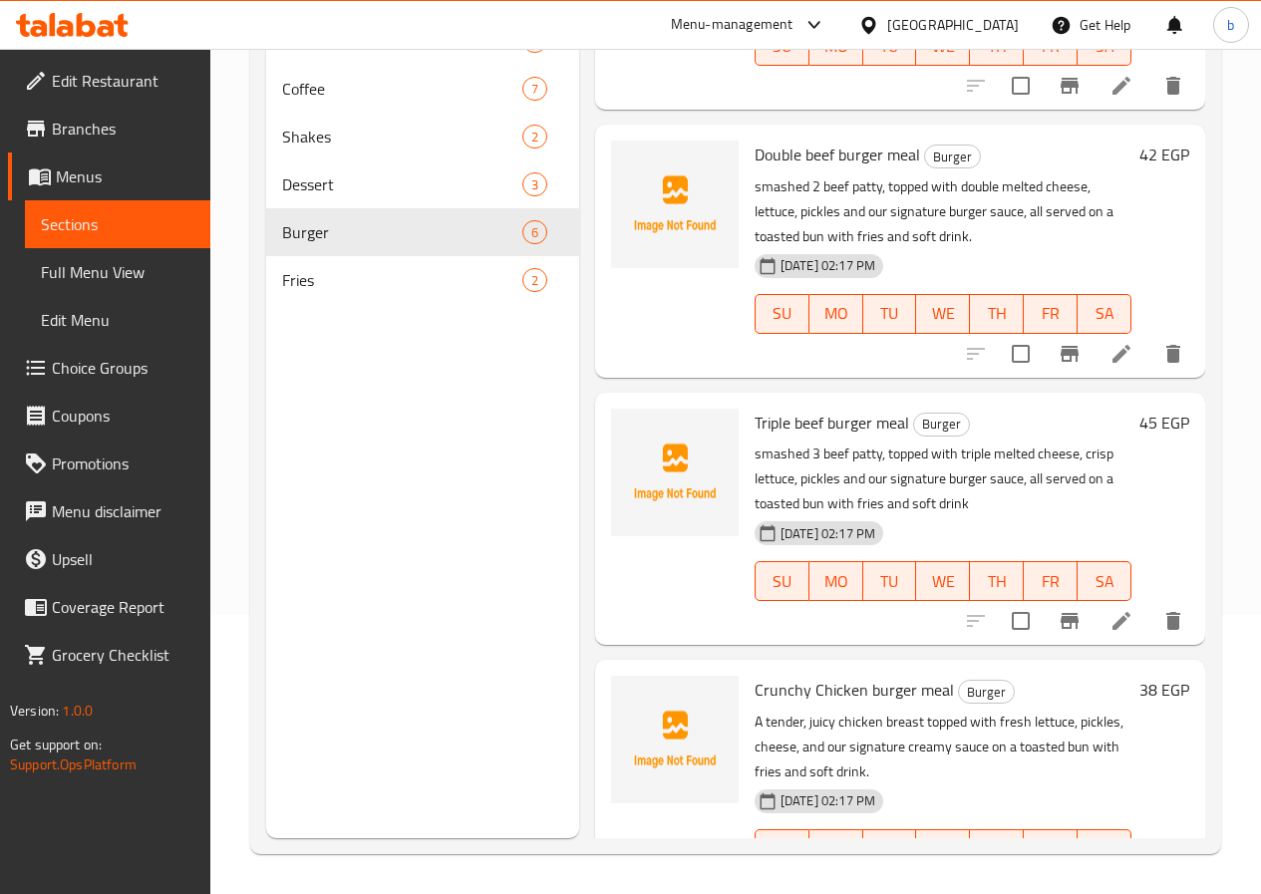
click at [1109, 877] on icon at bounding box center [1121, 889] width 24 height 24
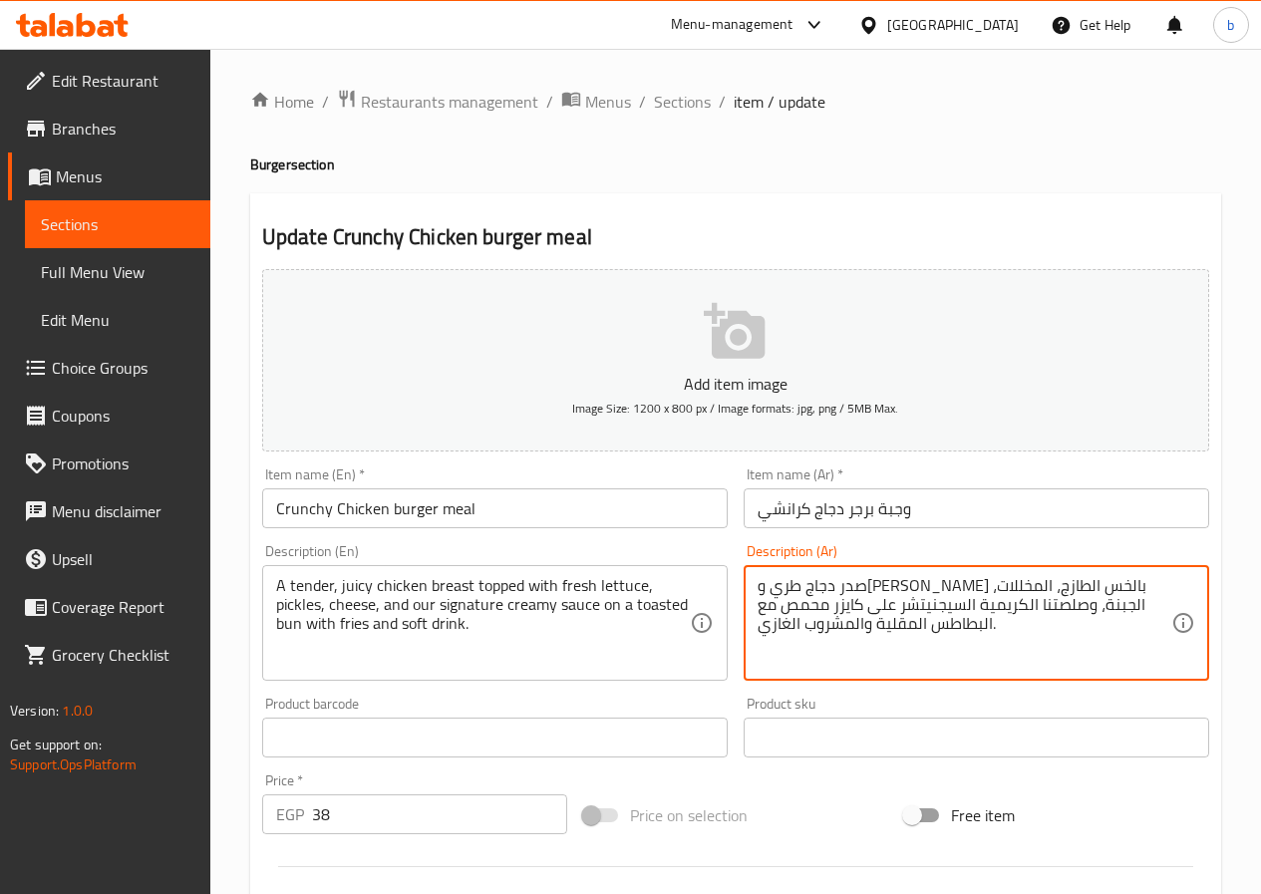
type textarea "صدر دجاج طري و[PERSON_NAME] بالخس الطازج، المخللات، الجبنة، وصلصتنا الكريمية ال…"
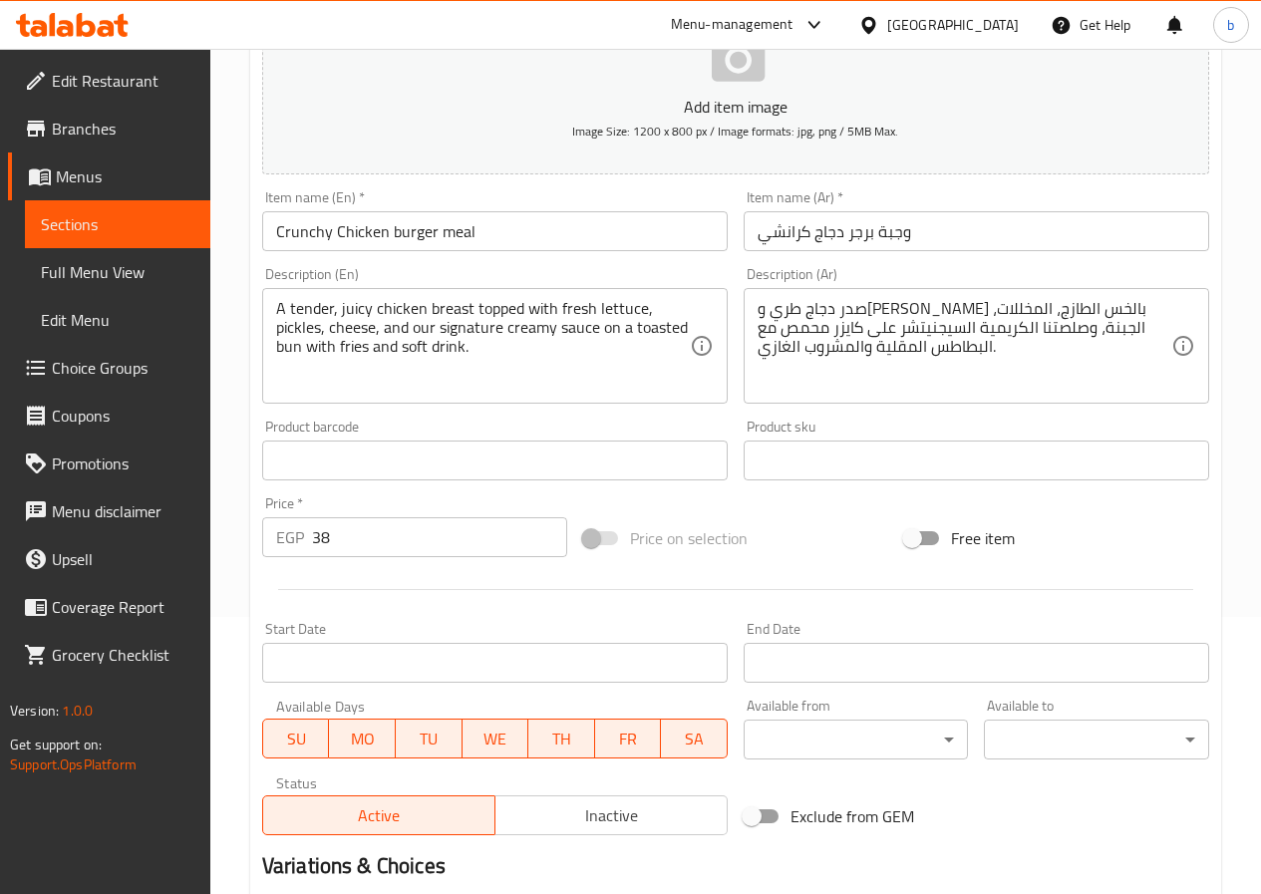
scroll to position [514, 0]
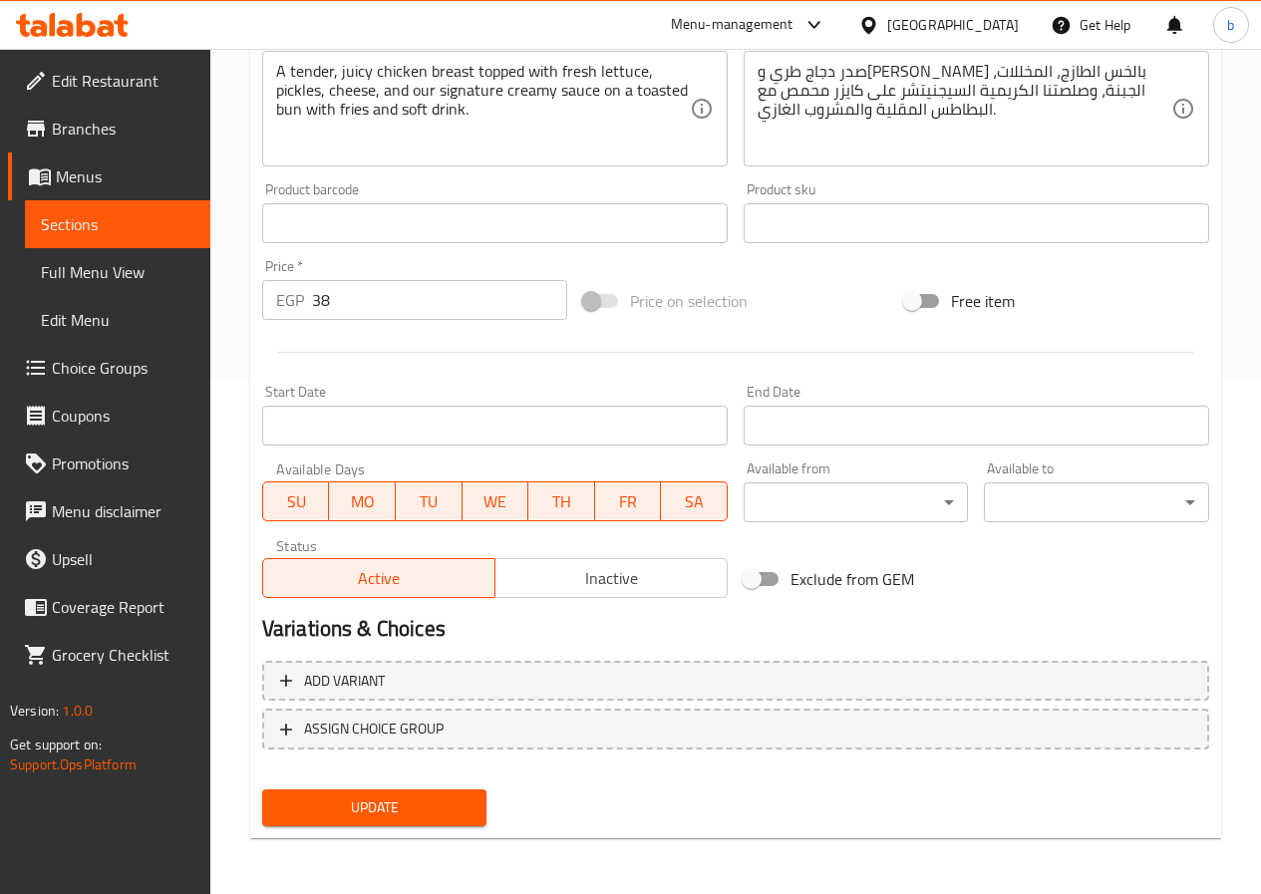
click at [386, 814] on span "Update" at bounding box center [374, 807] width 193 height 25
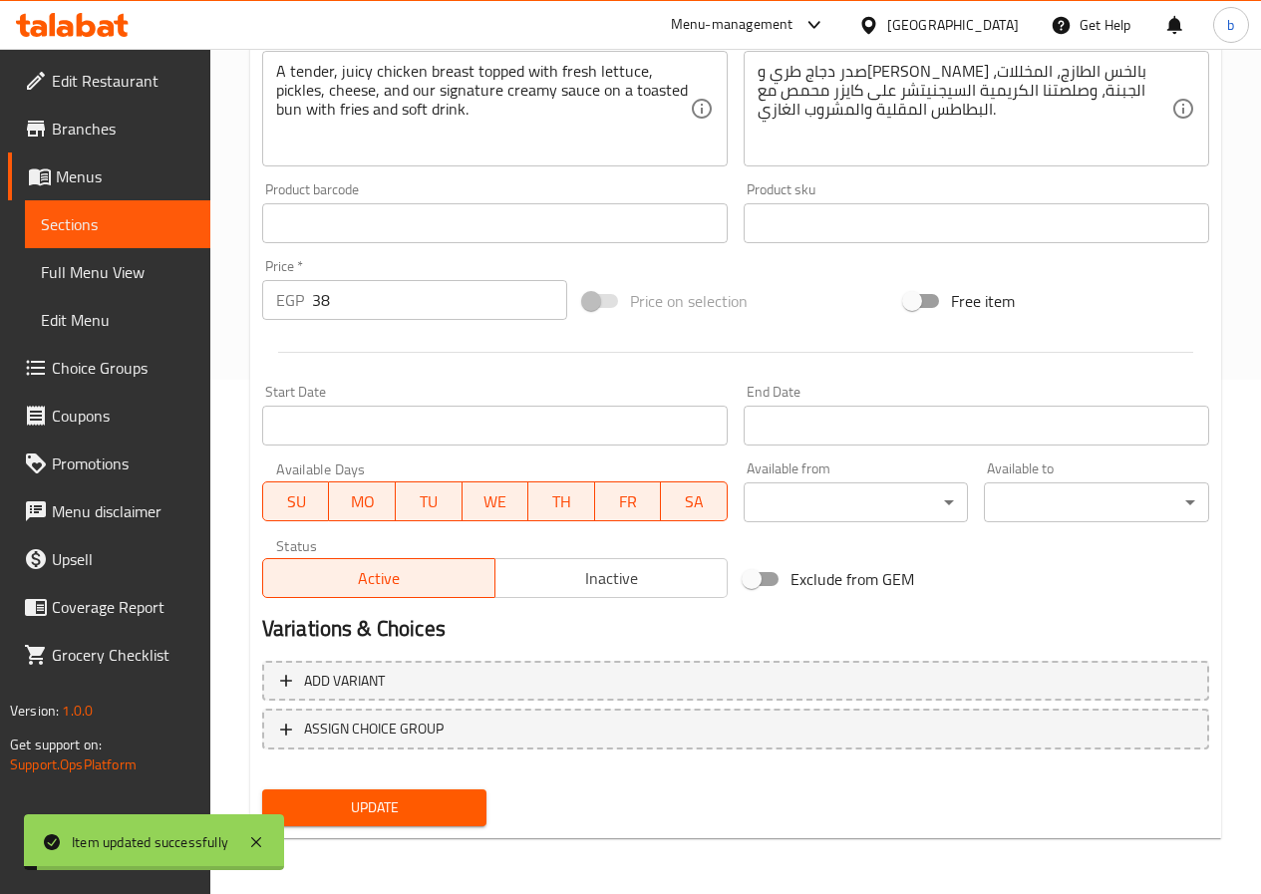
click at [95, 221] on span "Sections" at bounding box center [117, 224] width 153 height 24
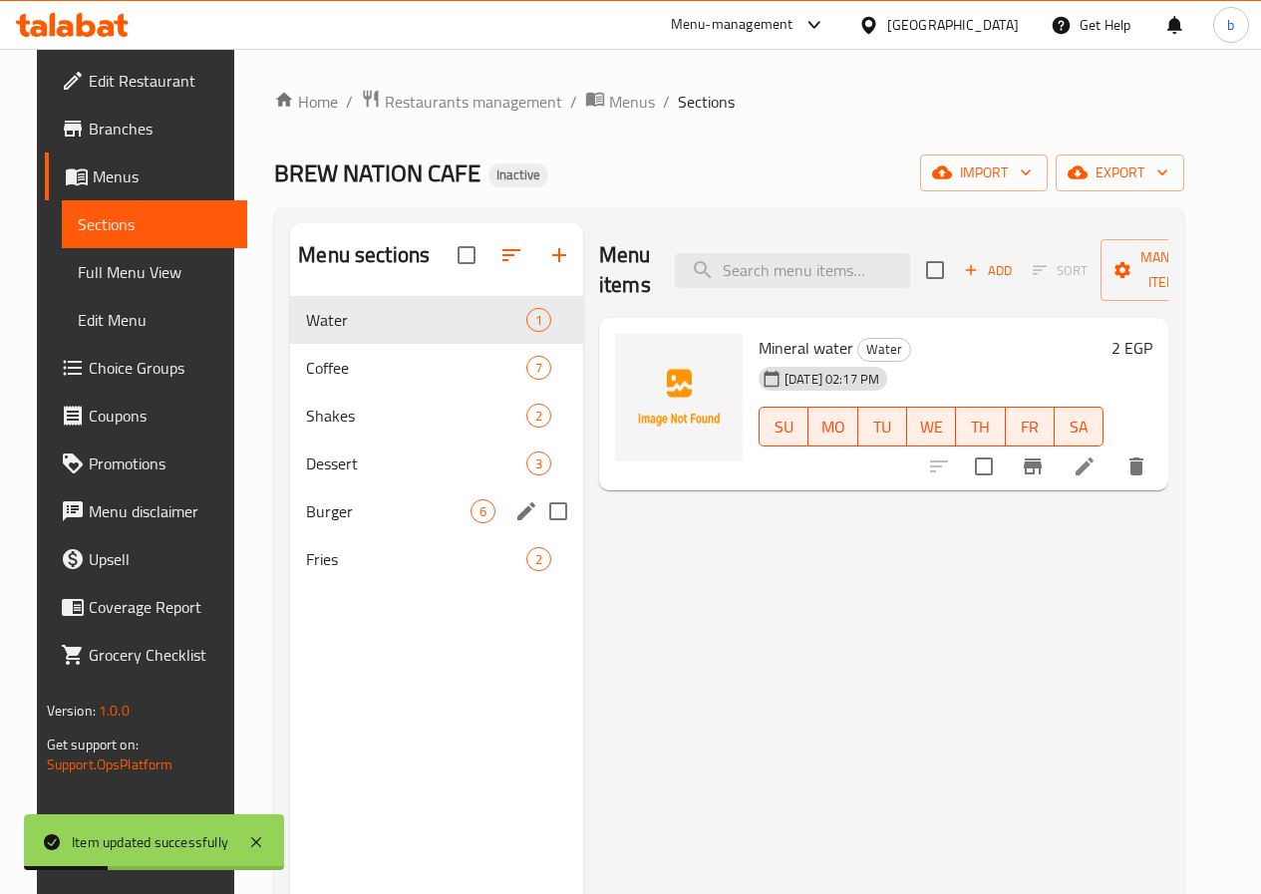
click at [323, 523] on span "Burger" at bounding box center [388, 511] width 164 height 24
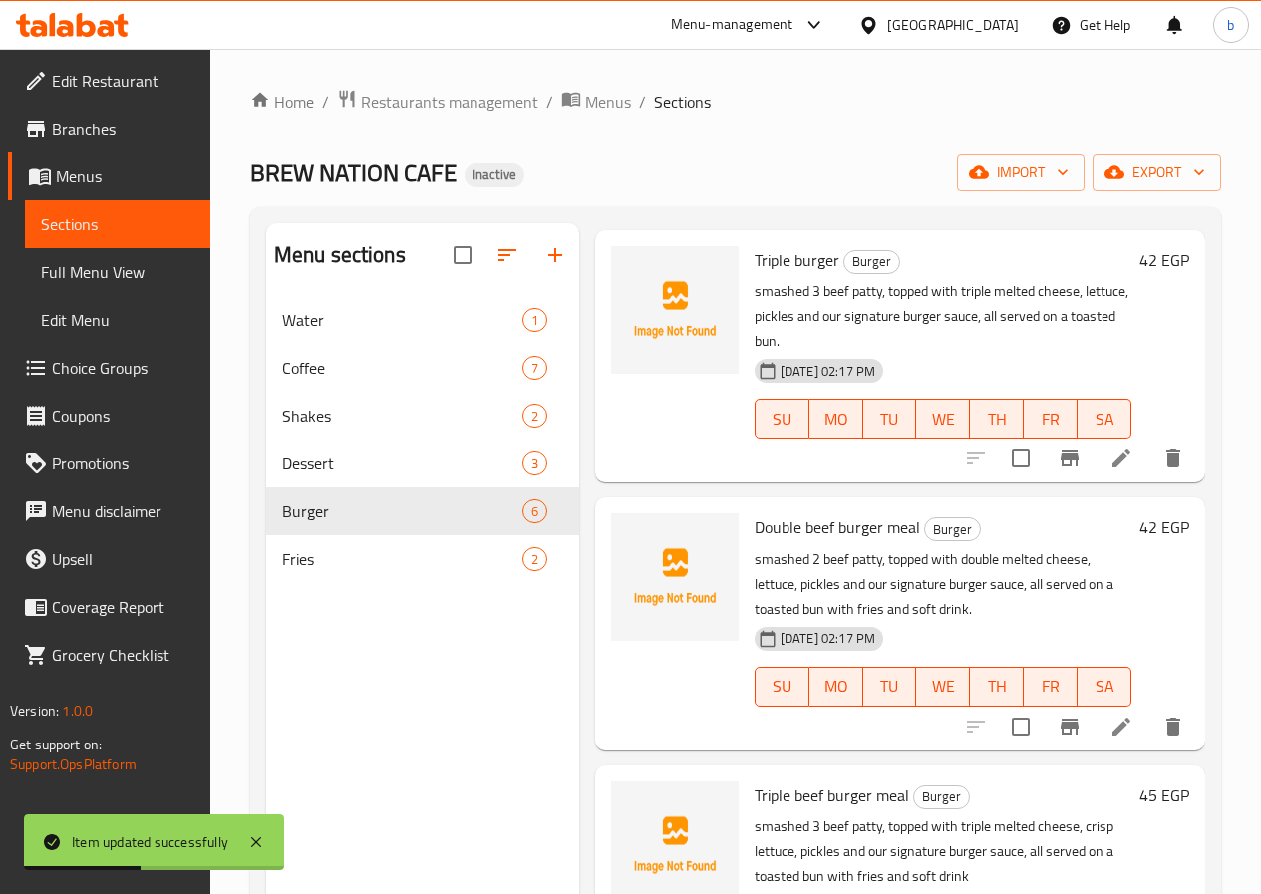
scroll to position [692, 0]
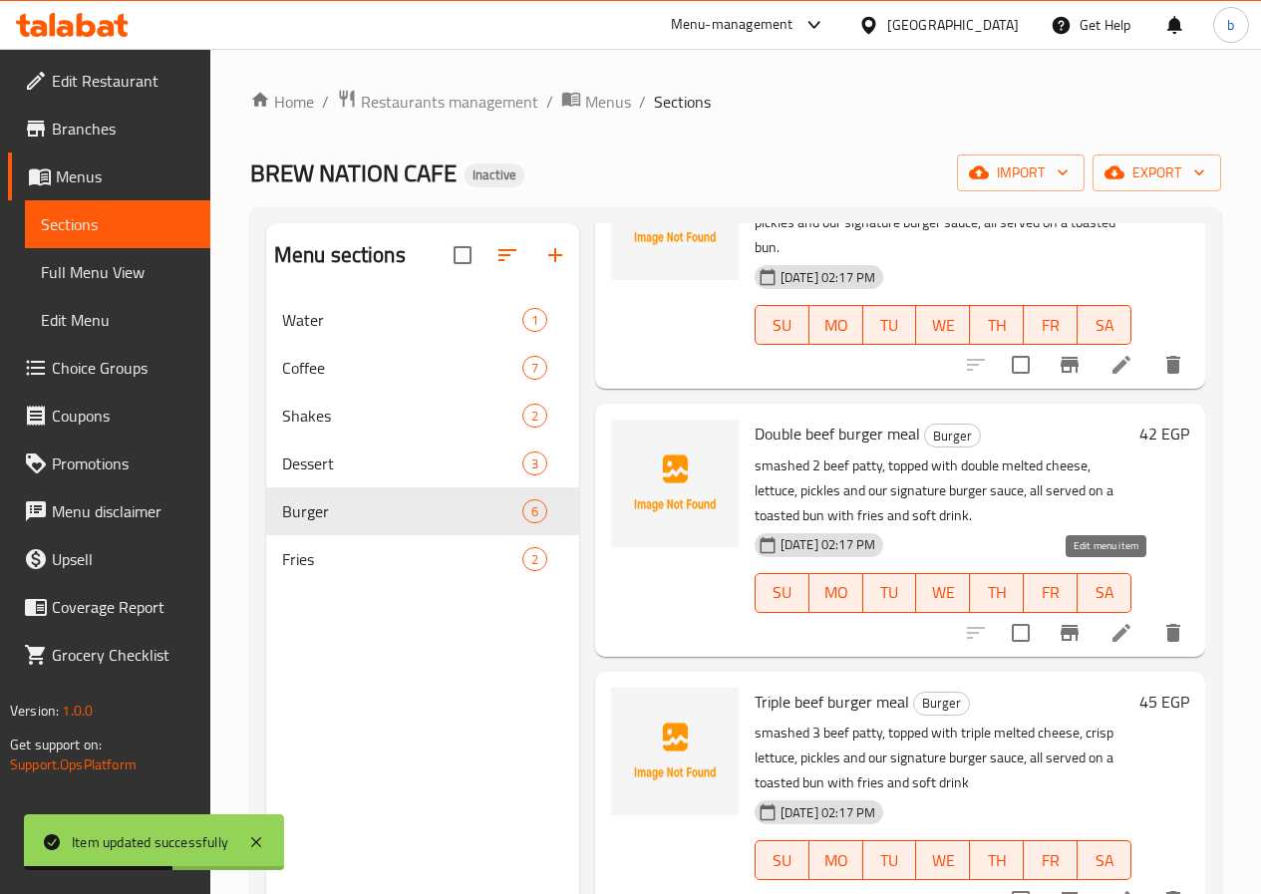
click at [1112, 624] on icon at bounding box center [1121, 633] width 18 height 18
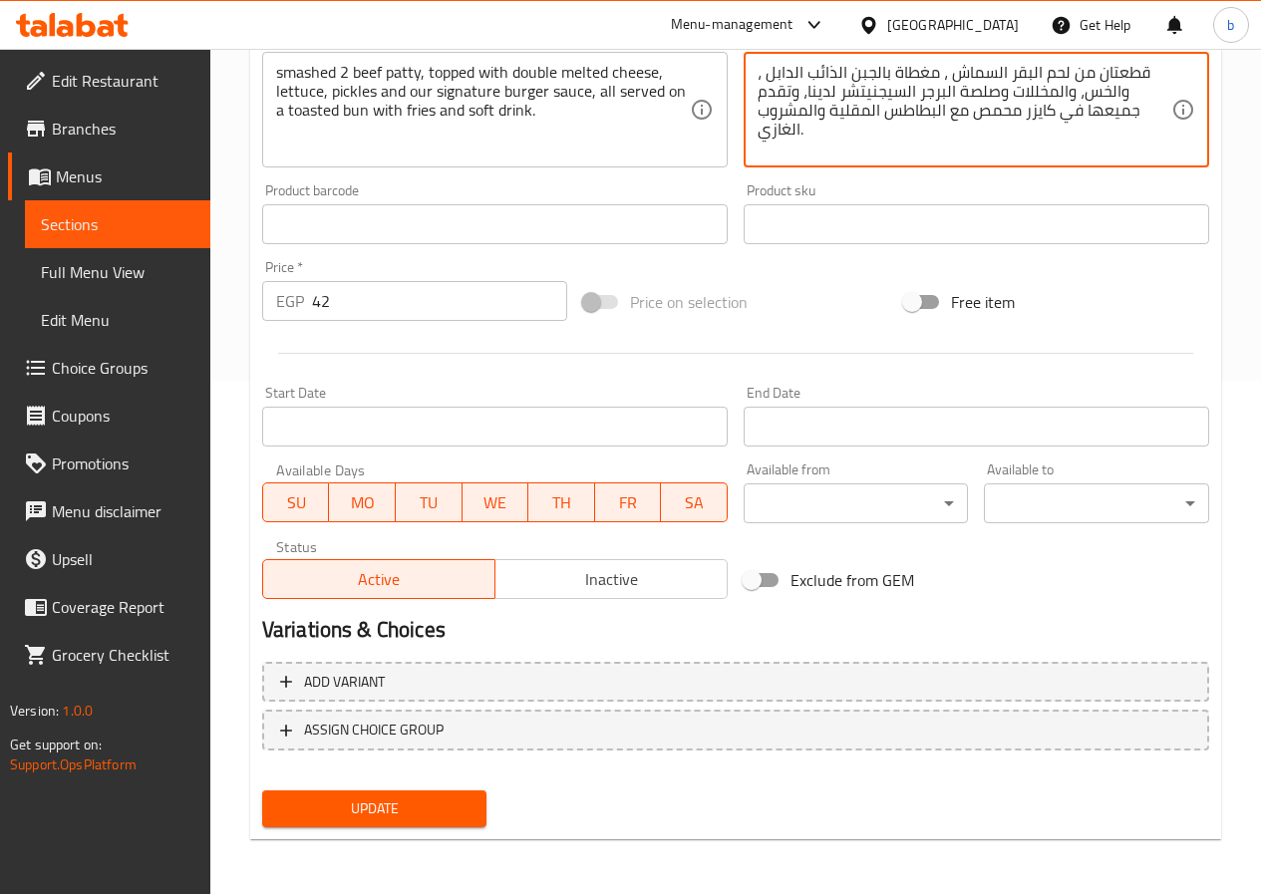
scroll to position [514, 0]
click at [386, 815] on span "Update" at bounding box center [374, 807] width 193 height 25
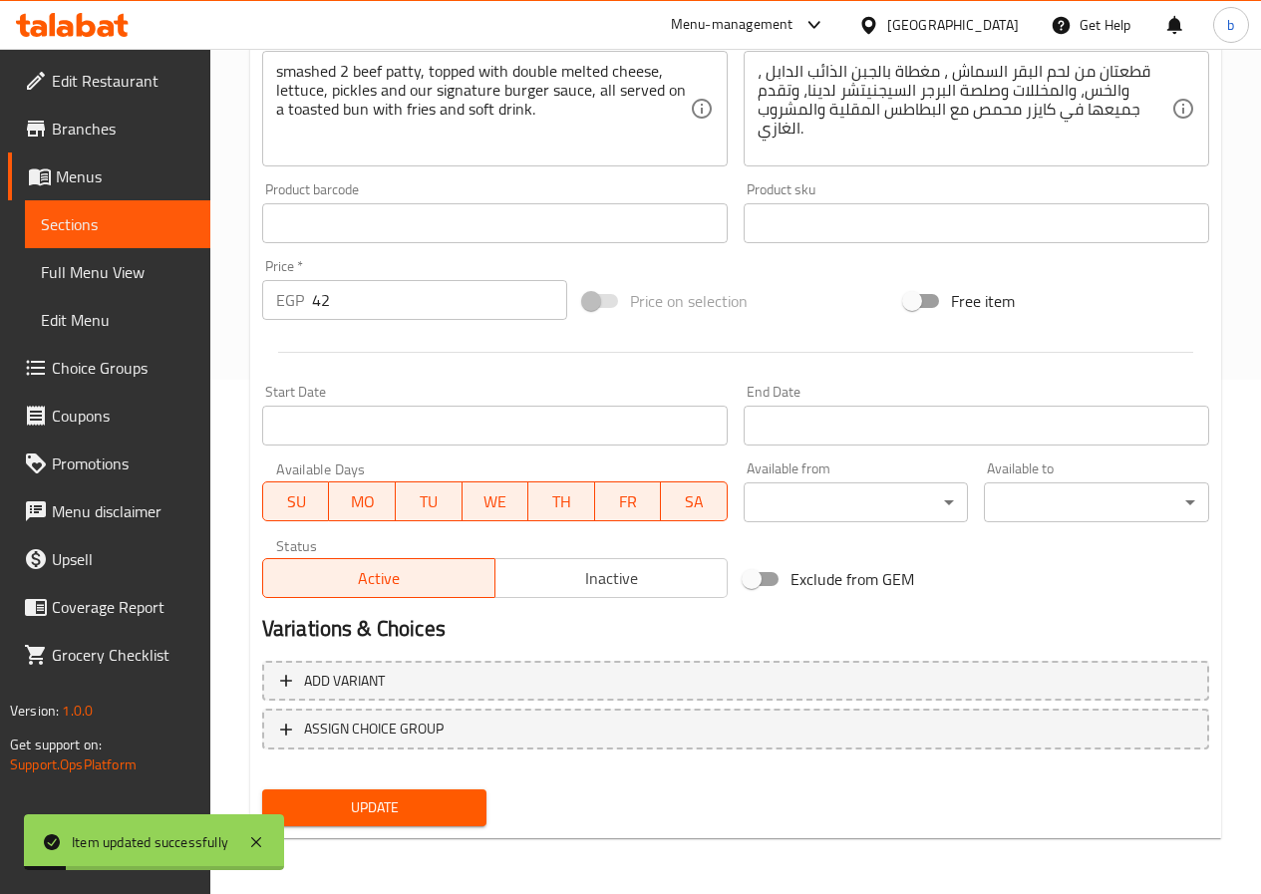
click at [123, 233] on span "Sections" at bounding box center [117, 224] width 153 height 24
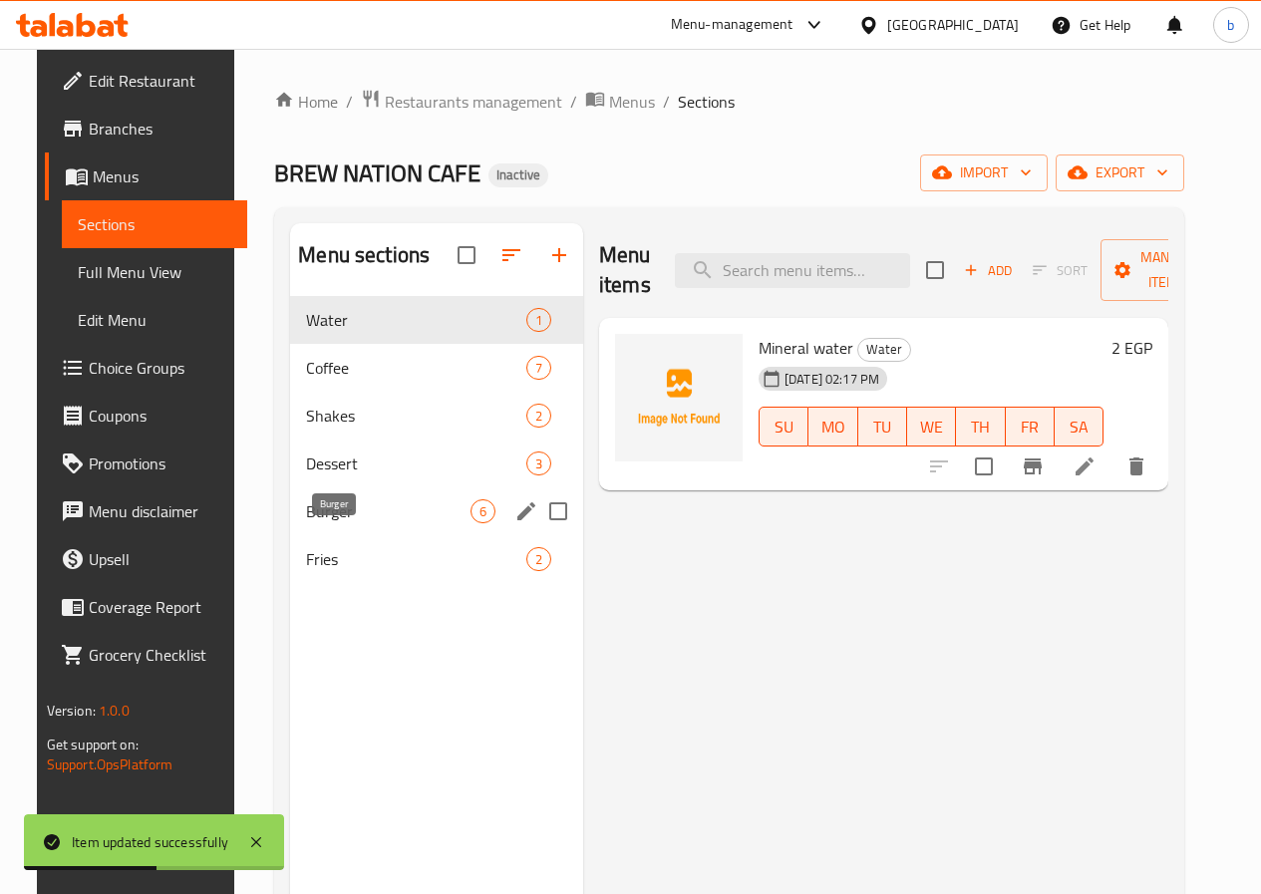
click at [339, 523] on span "Burger" at bounding box center [388, 511] width 164 height 24
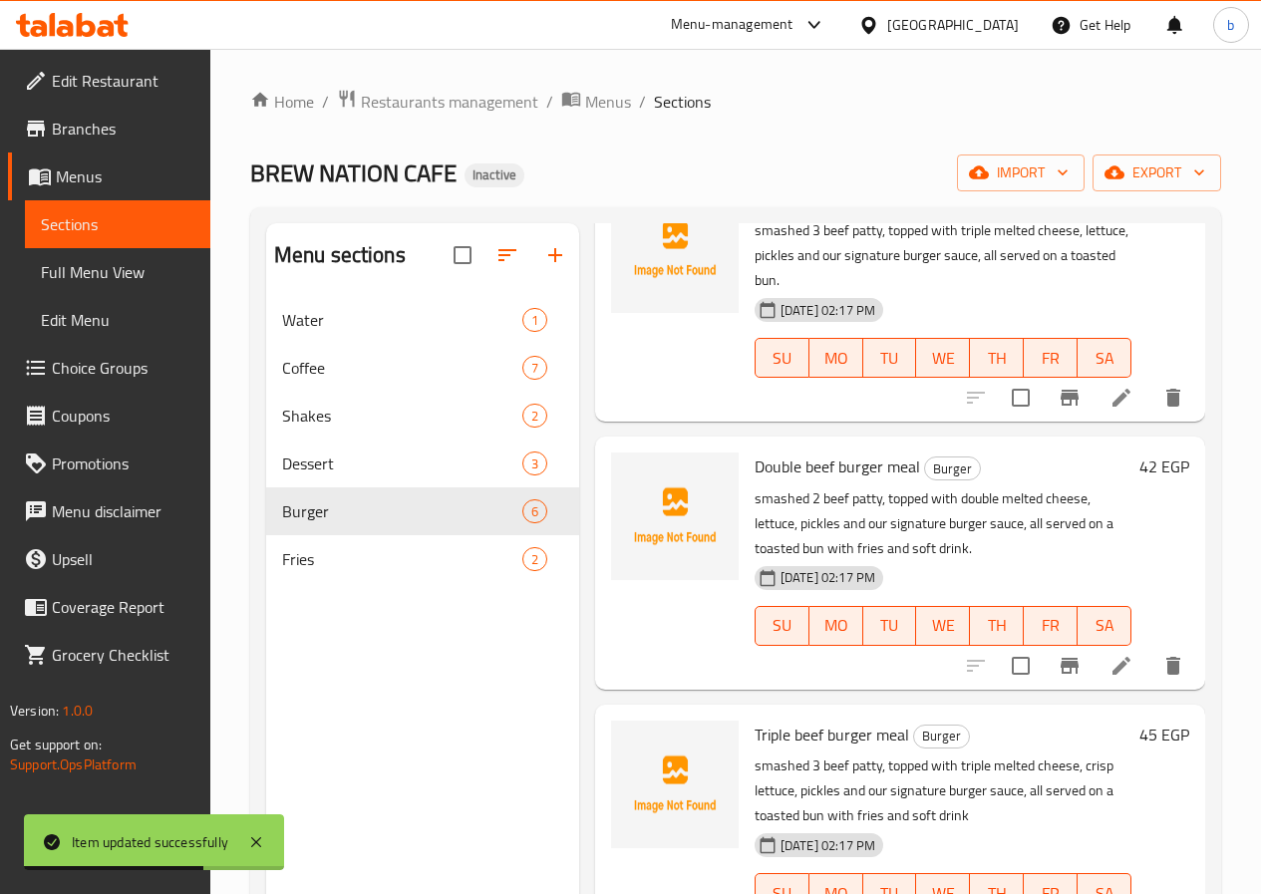
scroll to position [692, 0]
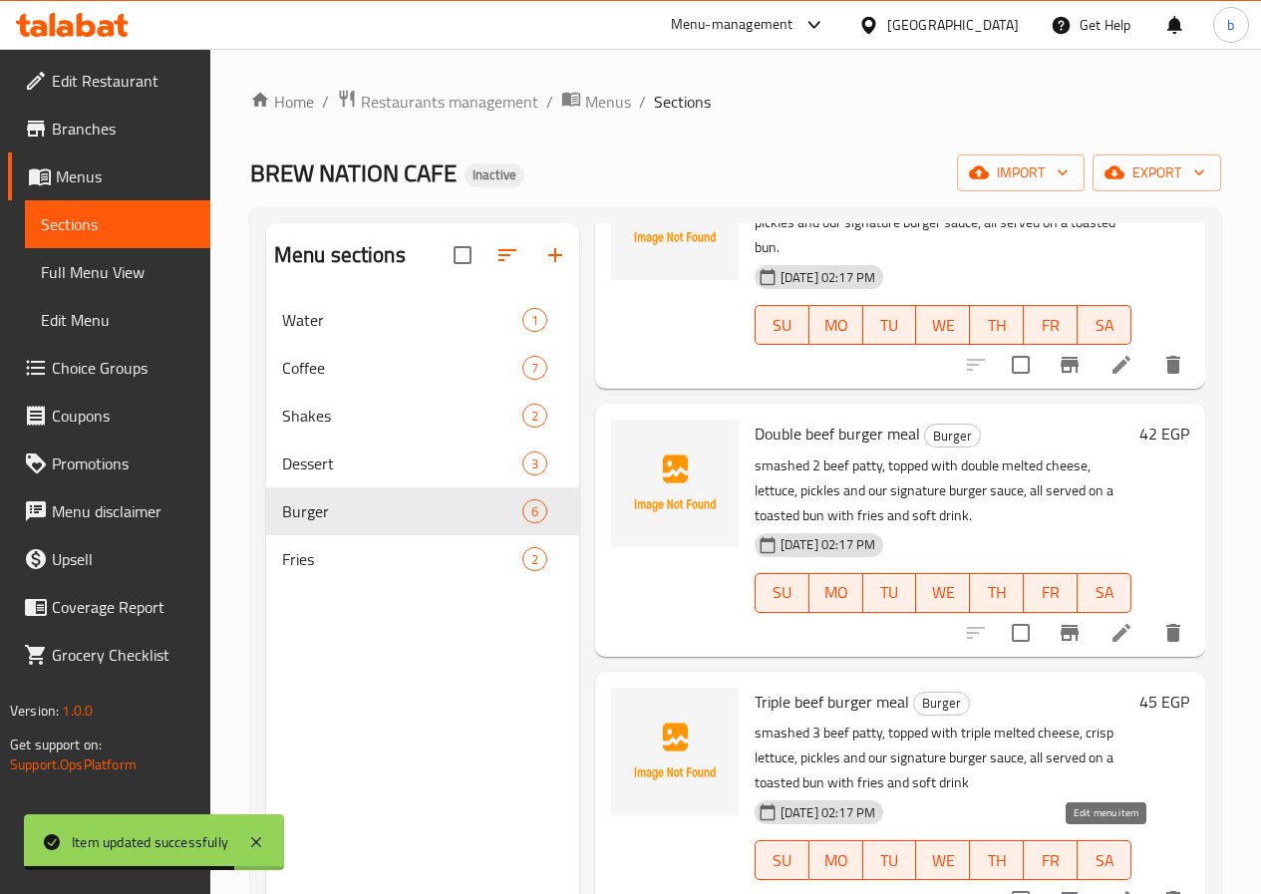
click at [1112, 888] on icon at bounding box center [1121, 900] width 24 height 24
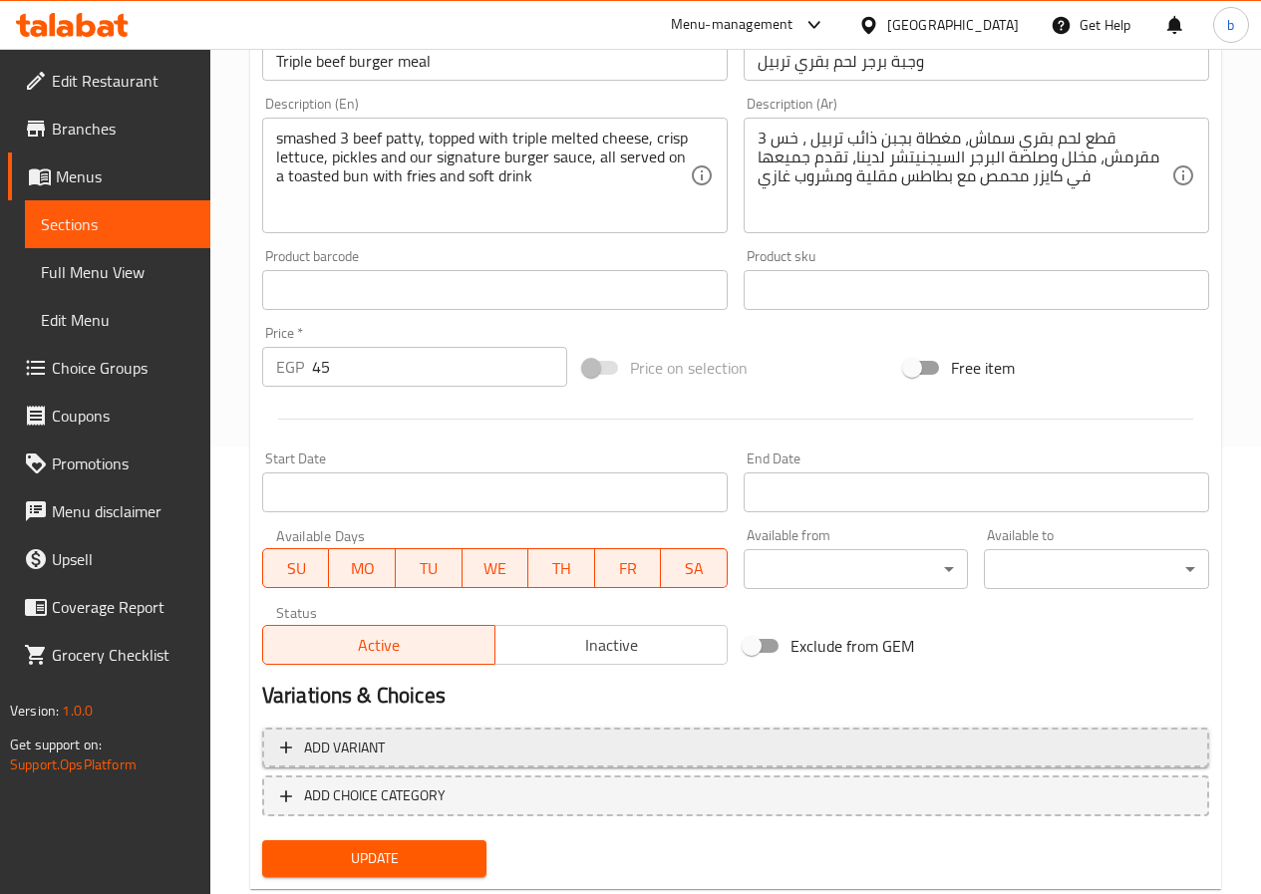
scroll to position [498, 0]
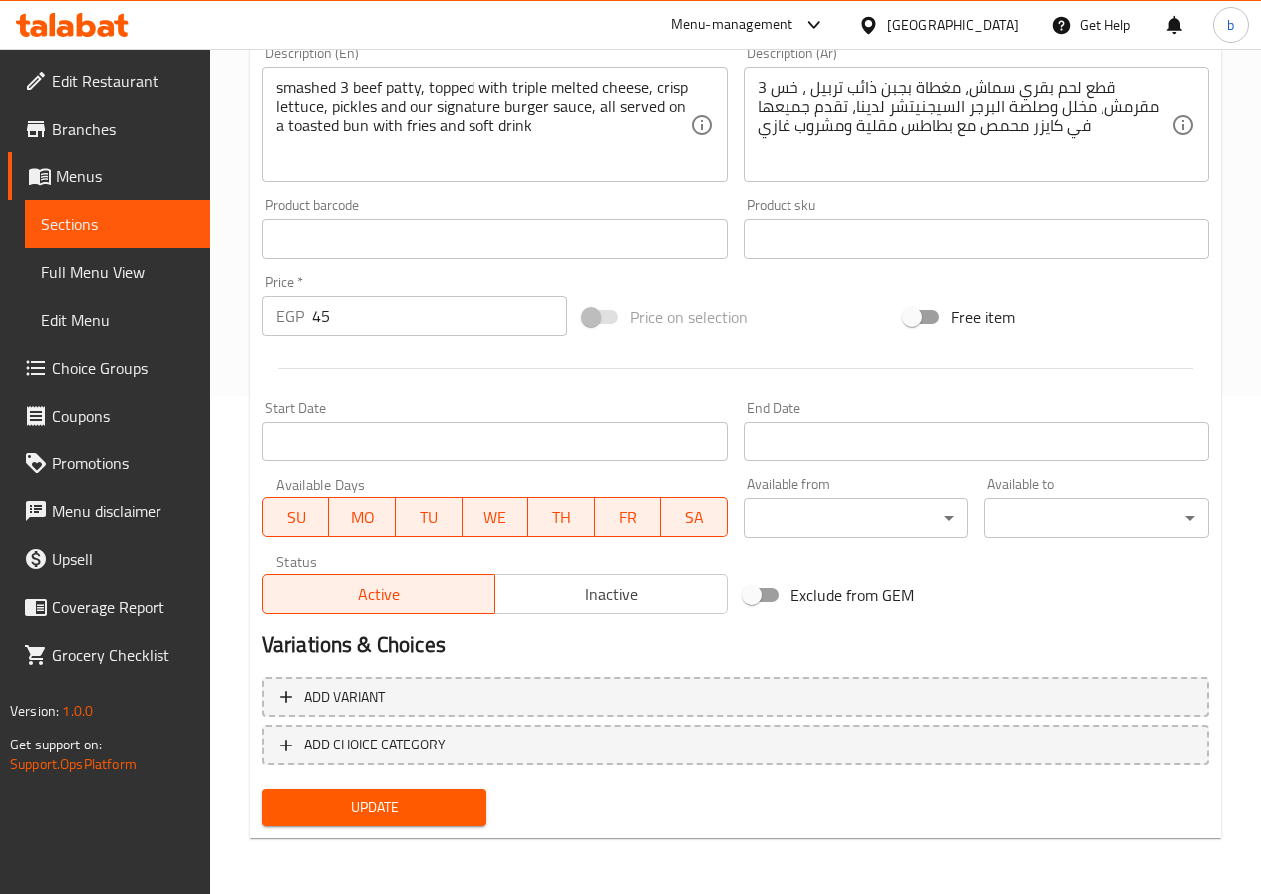
click at [390, 815] on span "Update" at bounding box center [374, 807] width 193 height 25
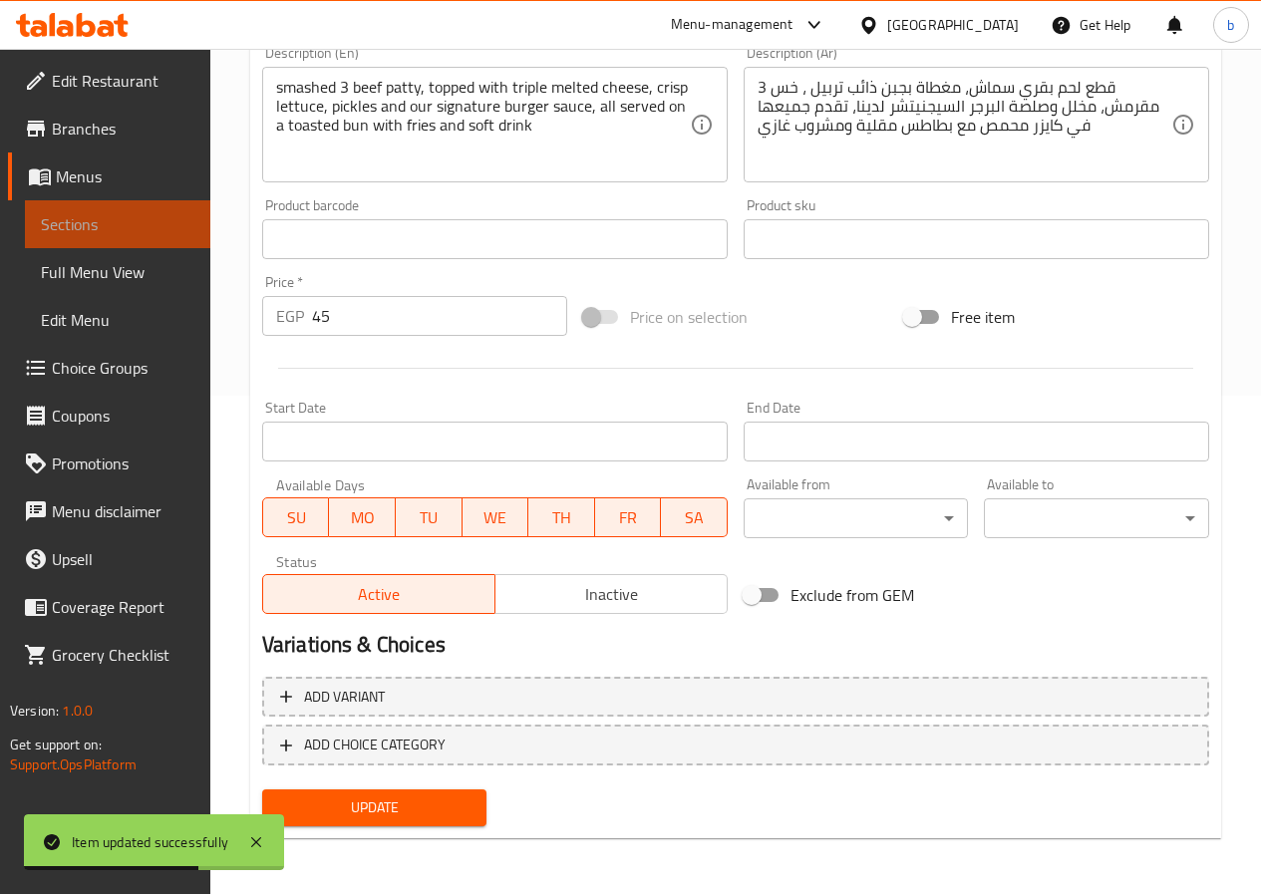
click at [175, 219] on span "Sections" at bounding box center [117, 224] width 153 height 24
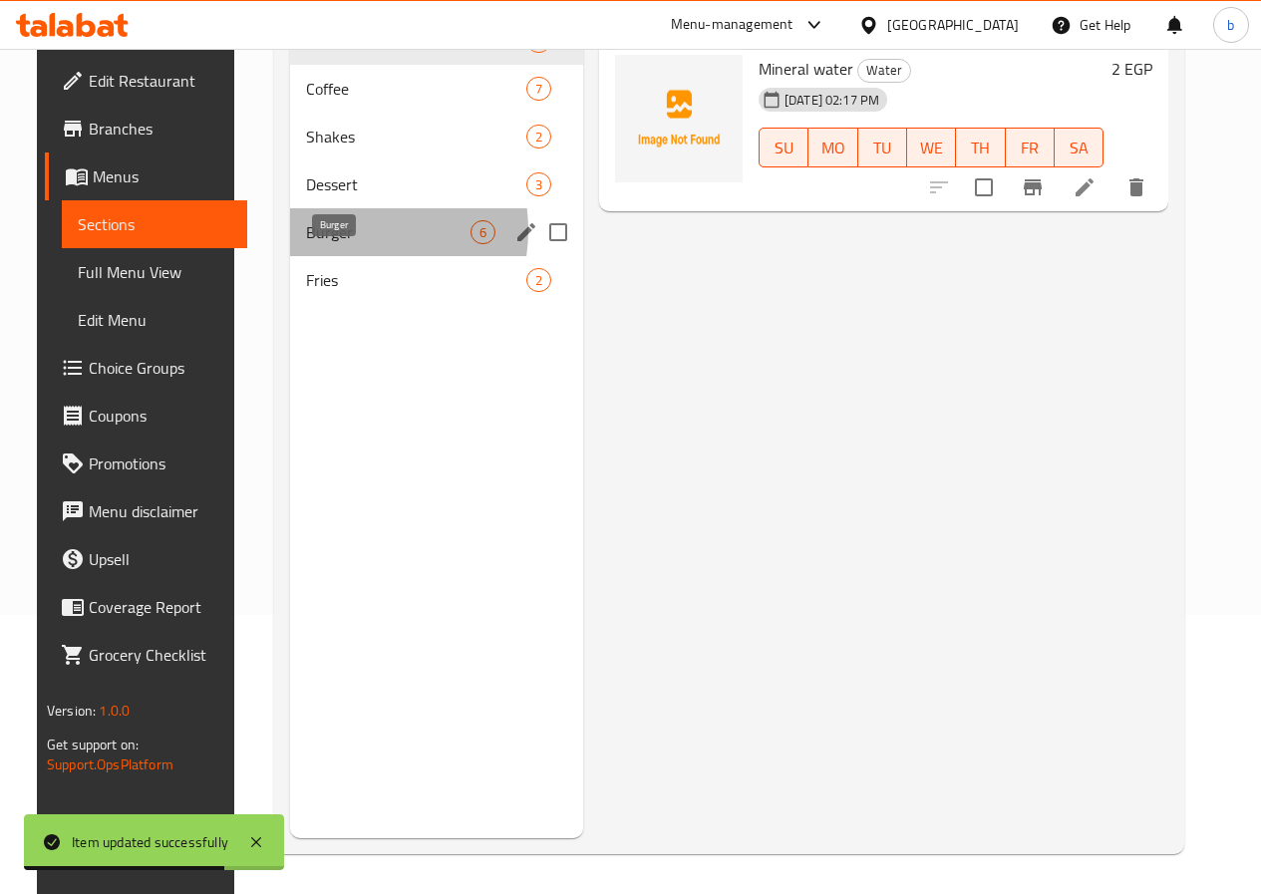
click at [322, 244] on span "Burger" at bounding box center [388, 232] width 164 height 24
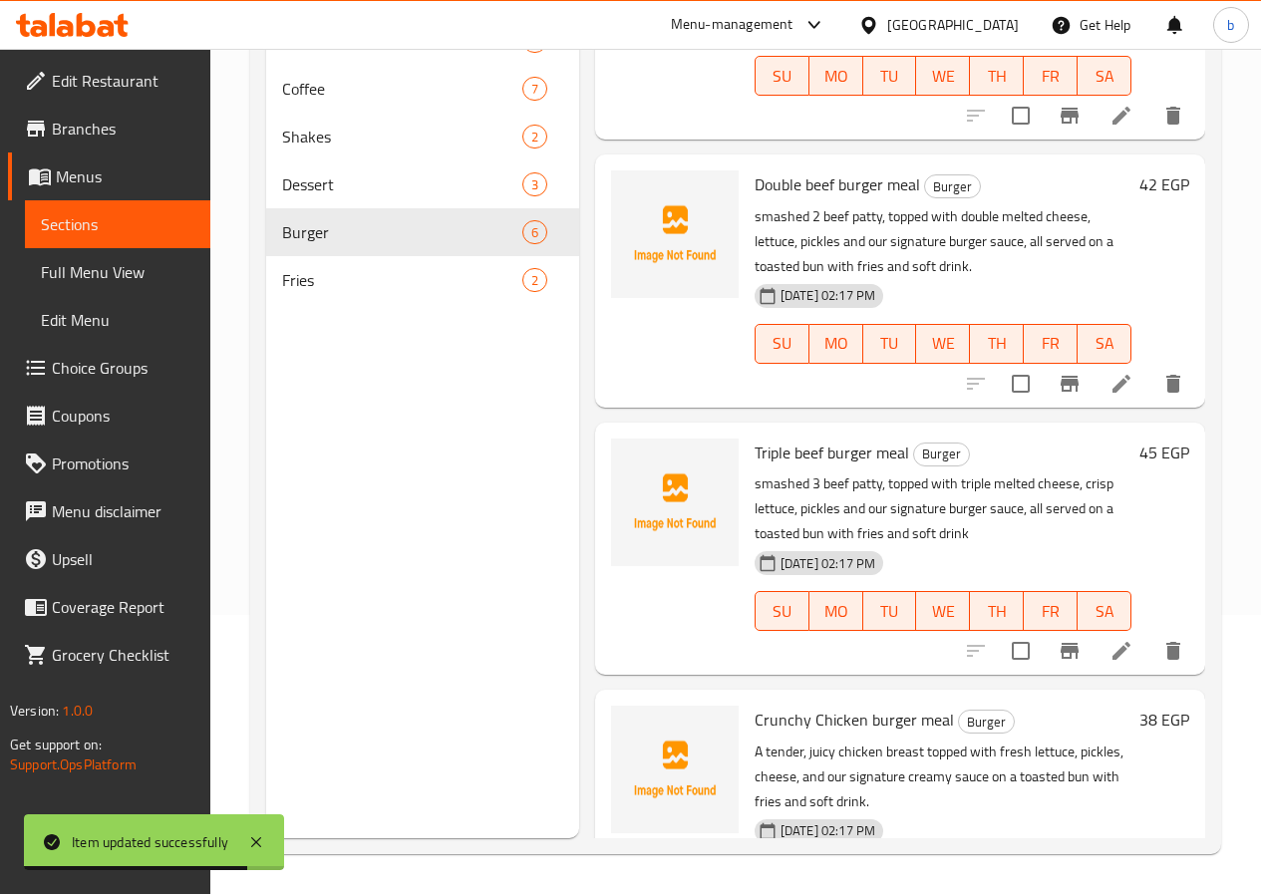
scroll to position [692, 0]
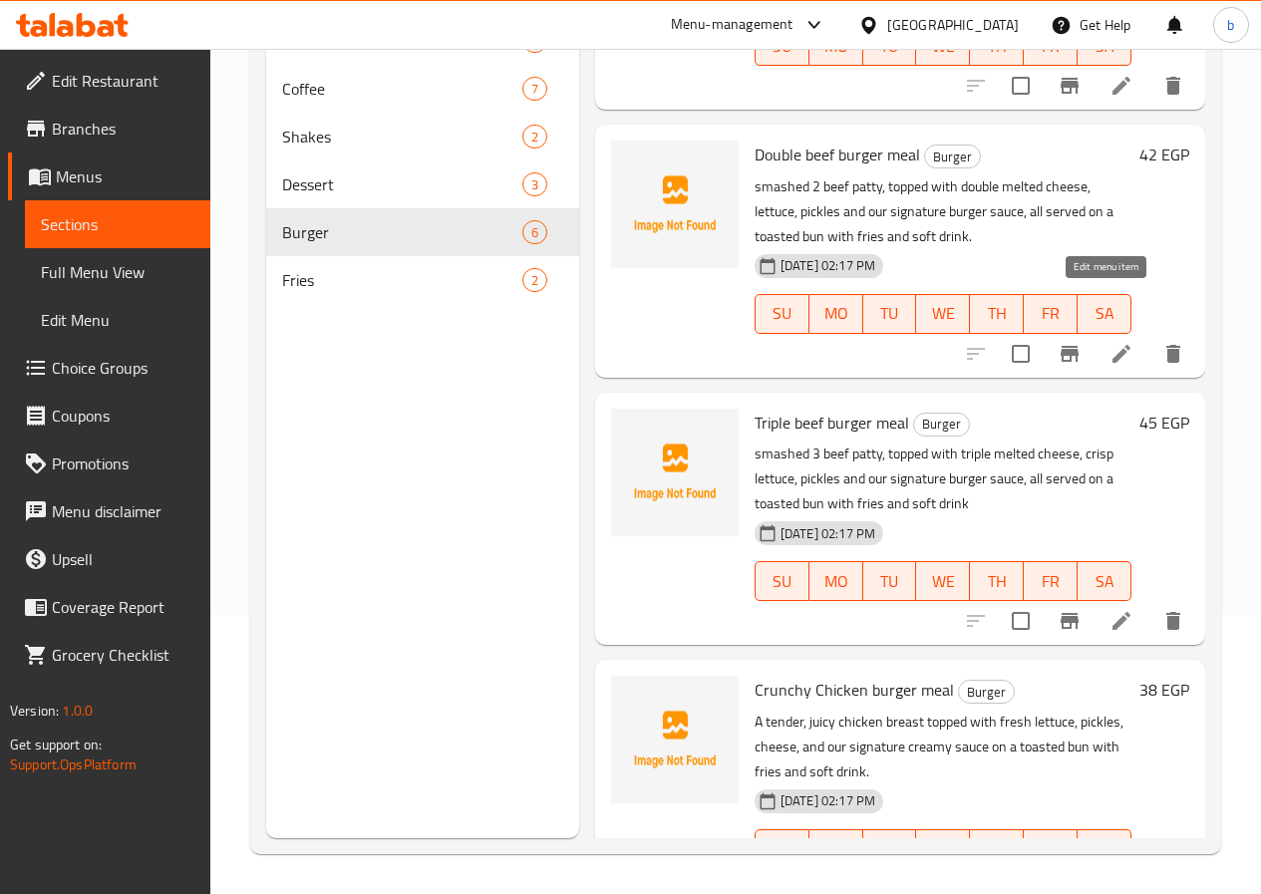
click at [1112, 345] on icon at bounding box center [1121, 354] width 18 height 18
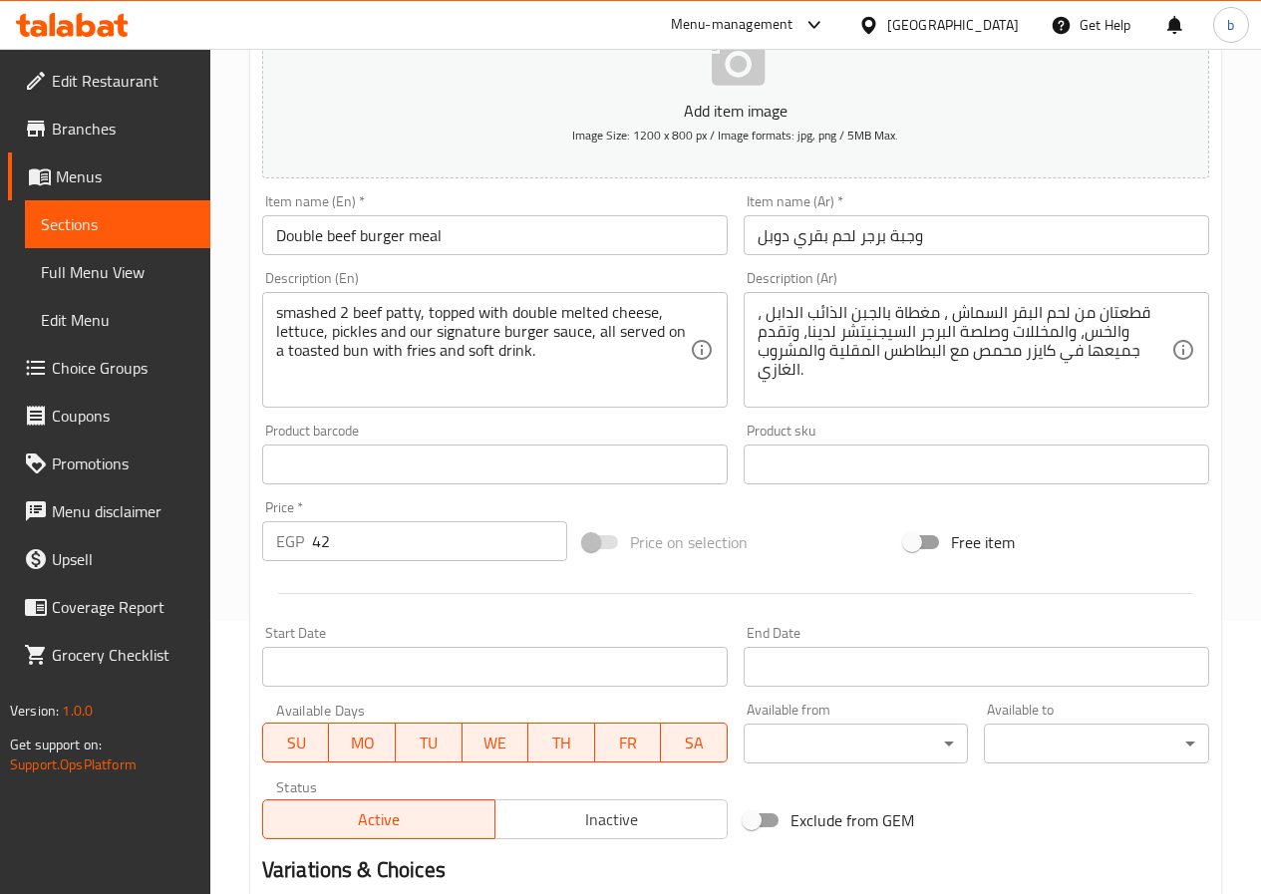
scroll to position [498, 0]
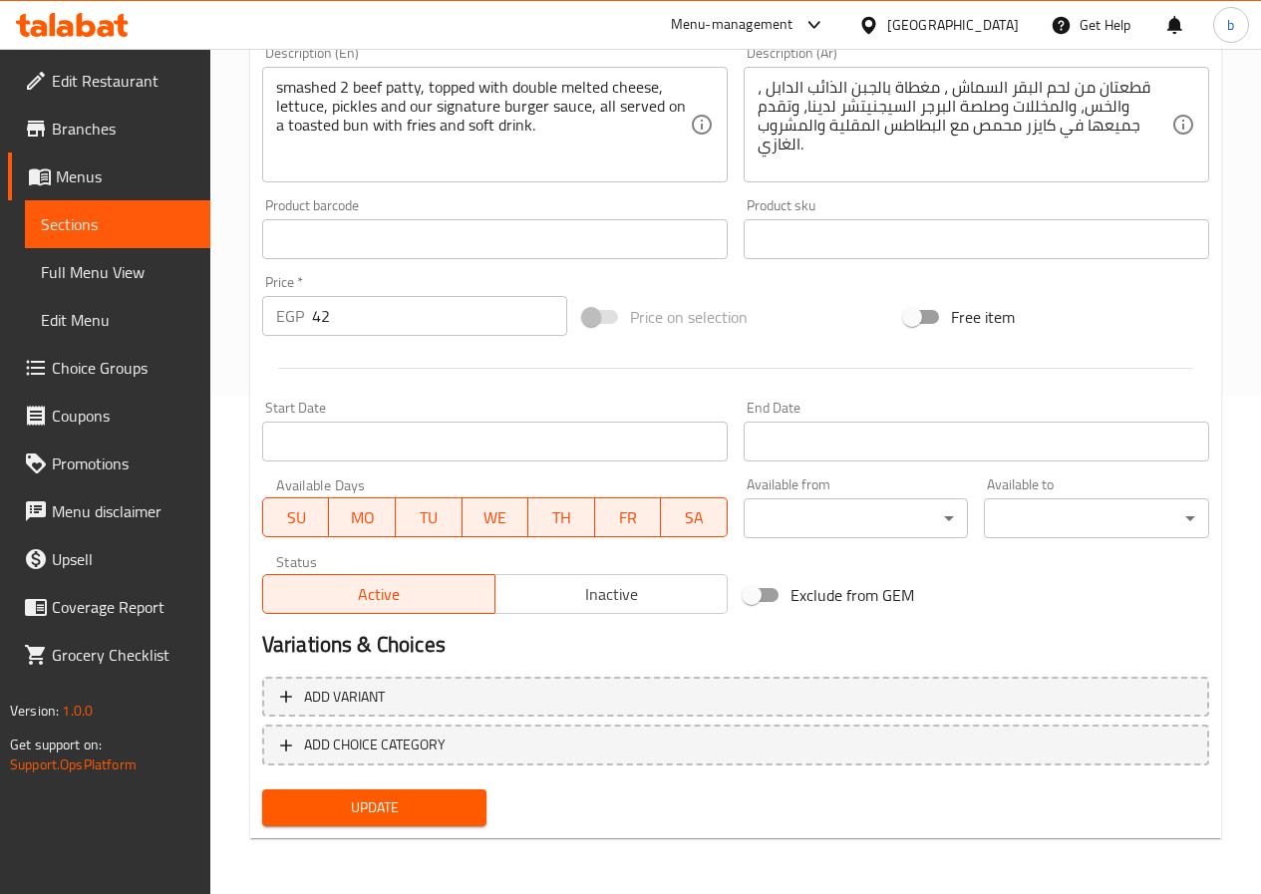
click at [317, 811] on span "Update" at bounding box center [374, 807] width 193 height 25
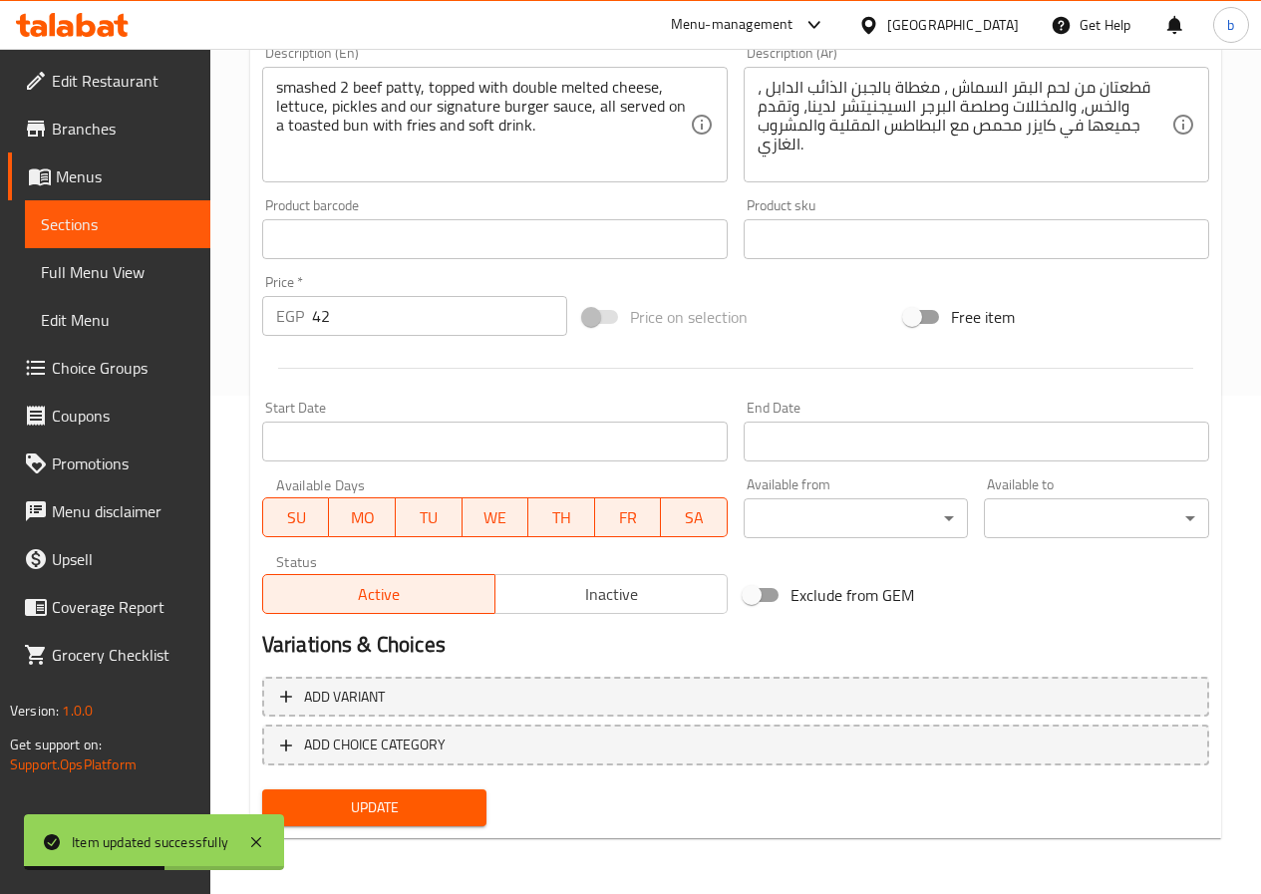
click at [154, 230] on span "Sections" at bounding box center [117, 224] width 153 height 24
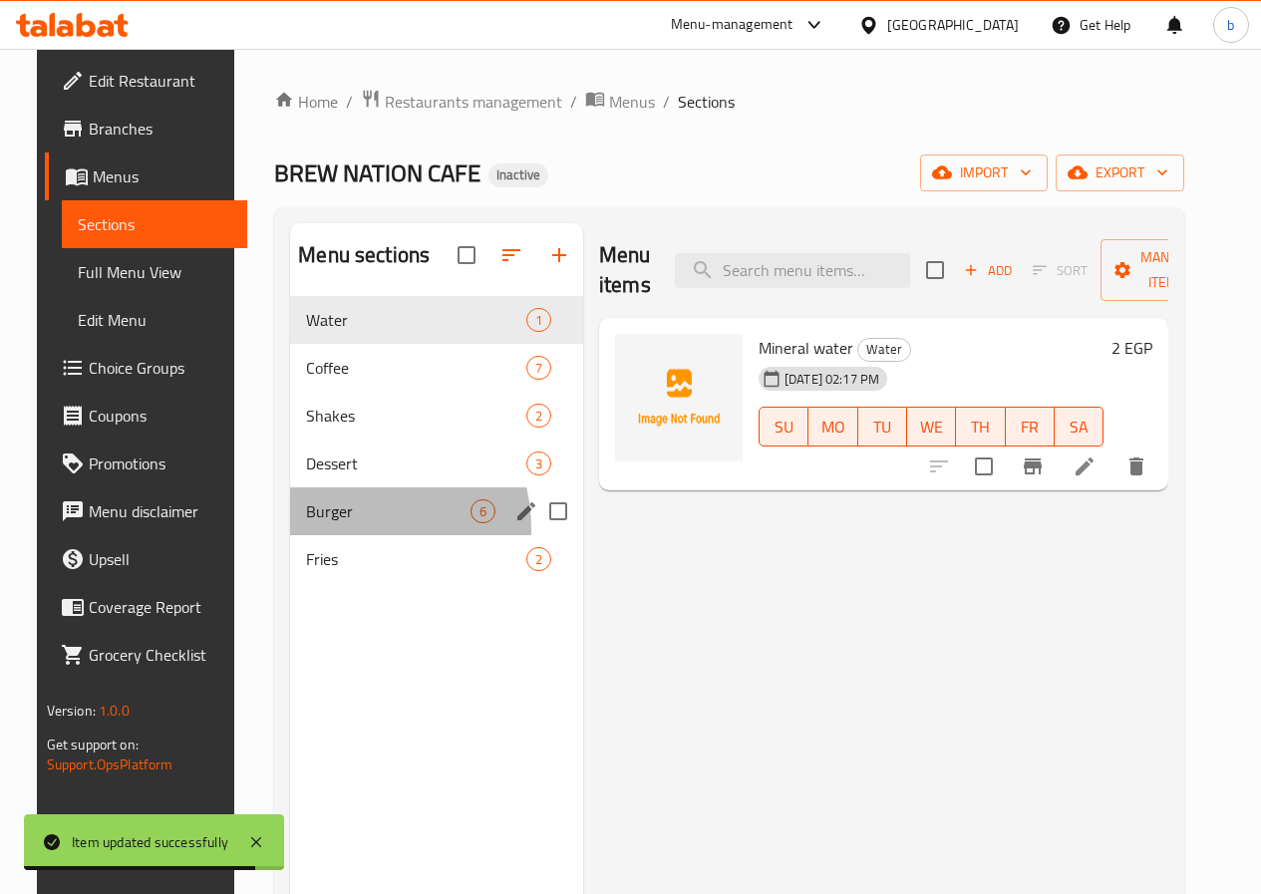
click at [322, 535] on div "Burger 6" at bounding box center [436, 511] width 293 height 48
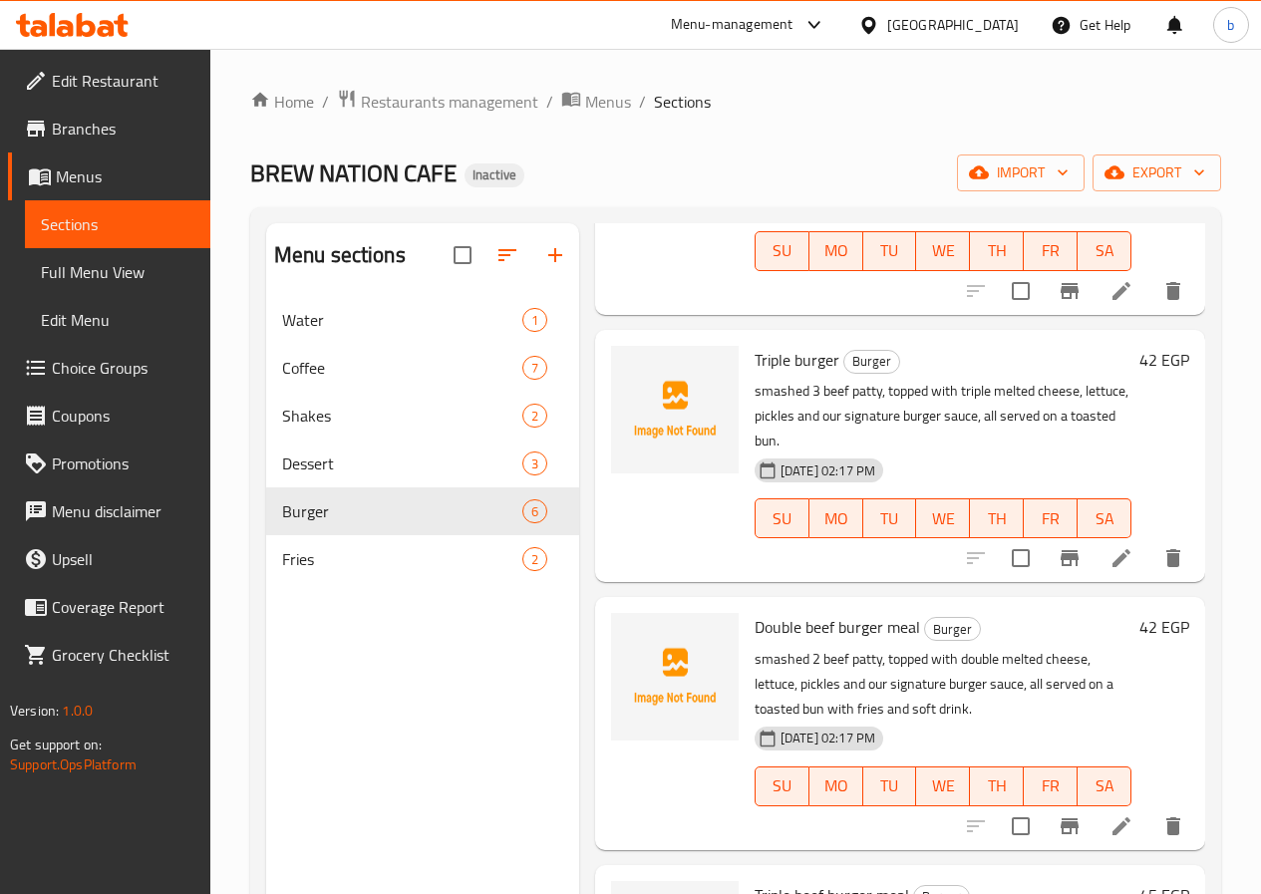
scroll to position [692, 0]
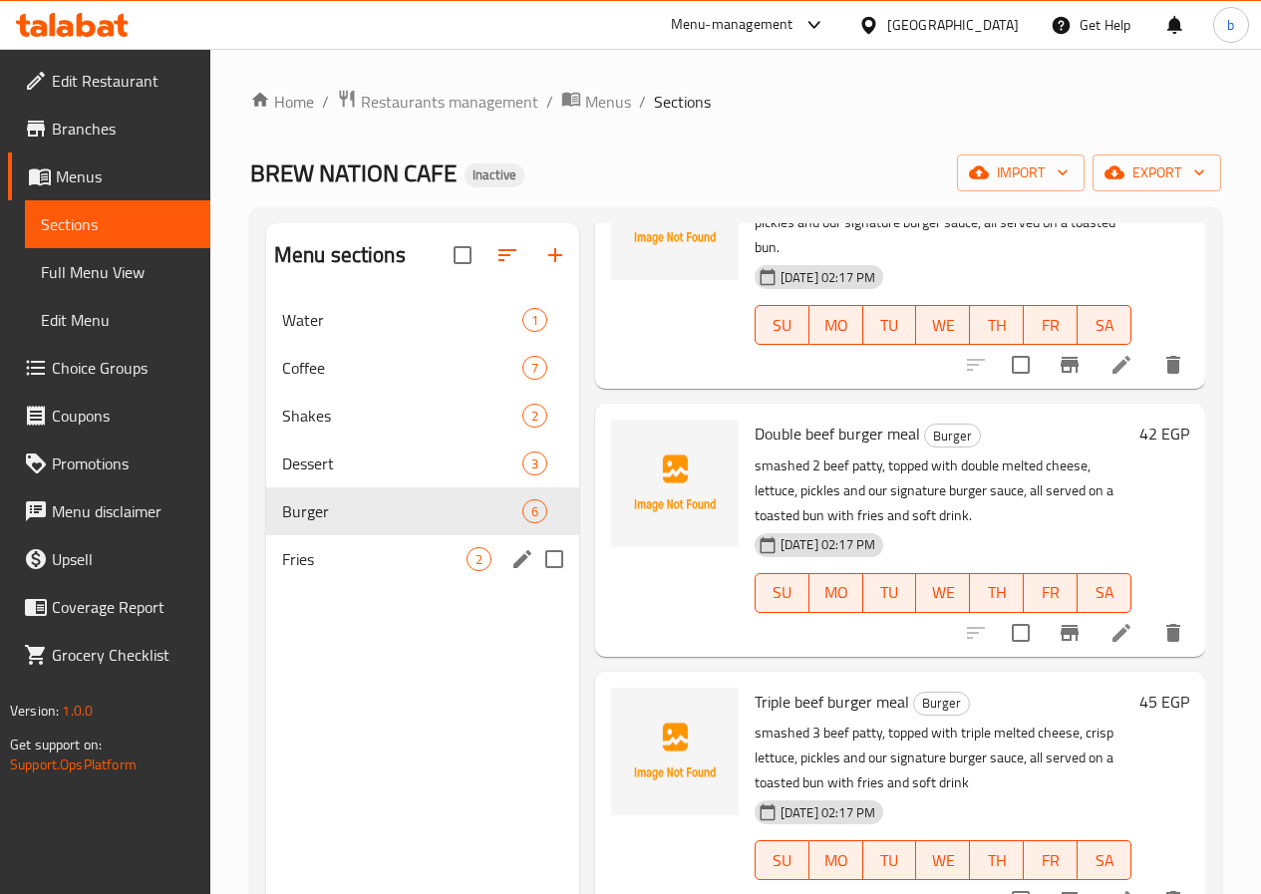
click at [467, 569] on span "2" at bounding box center [478, 559] width 23 height 19
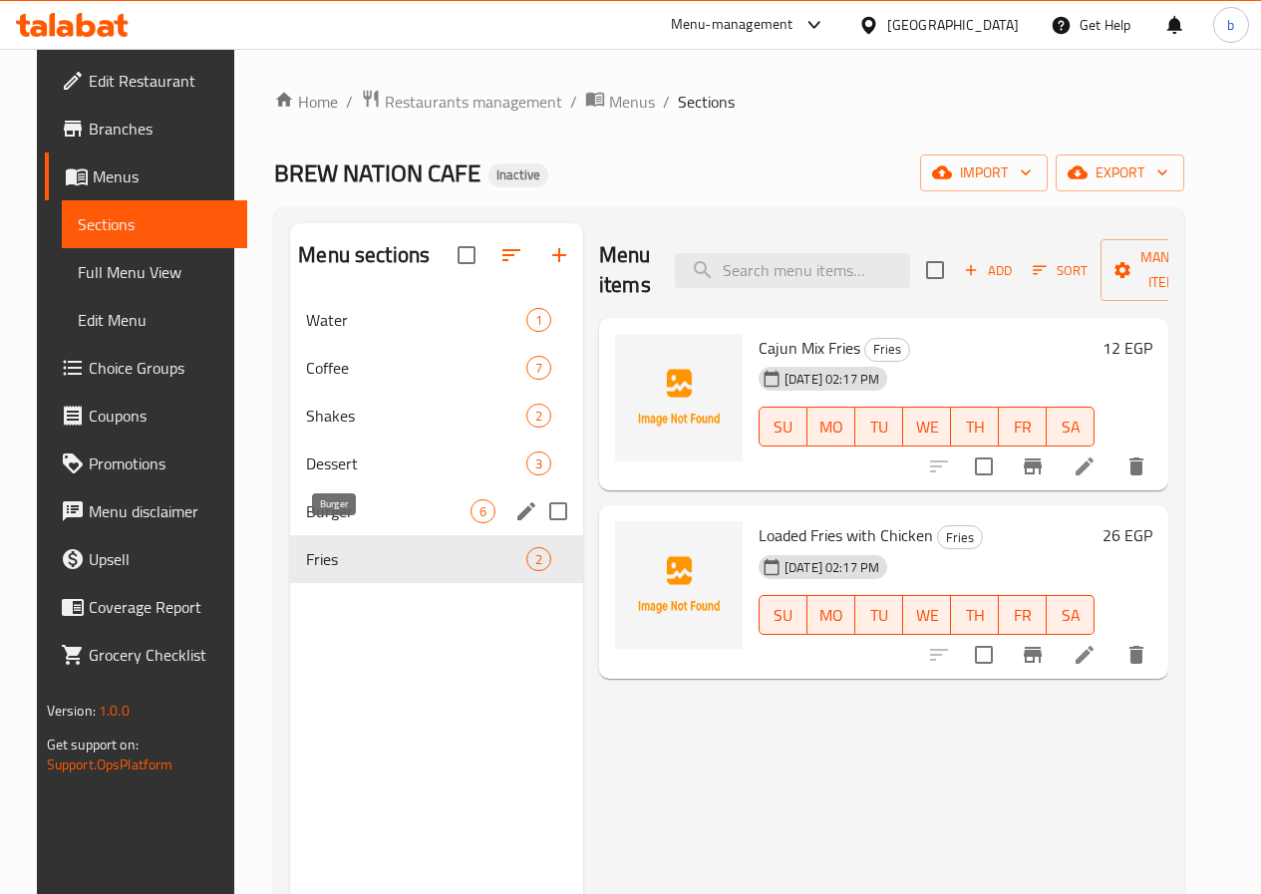
click at [358, 523] on span "Burger" at bounding box center [388, 511] width 164 height 24
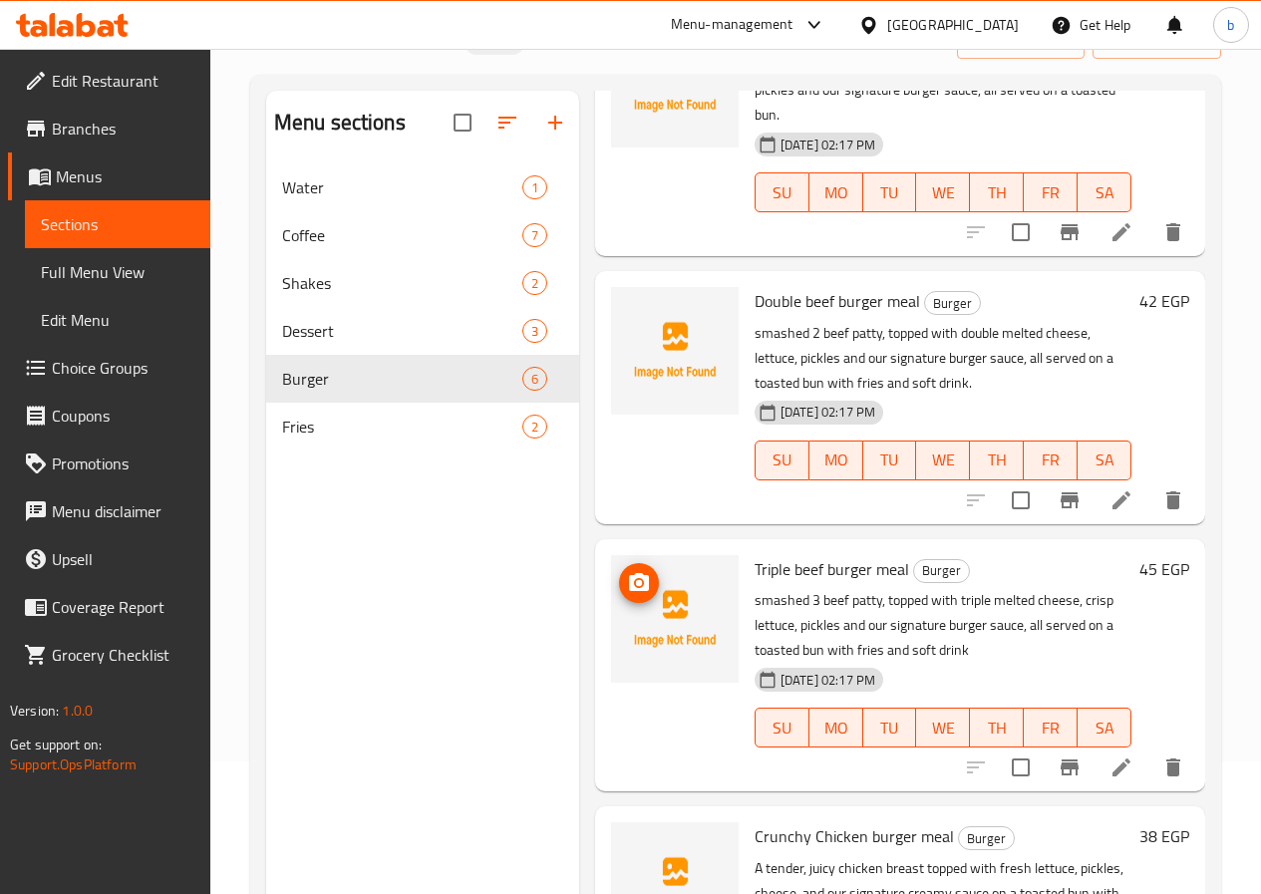
scroll to position [279, 0]
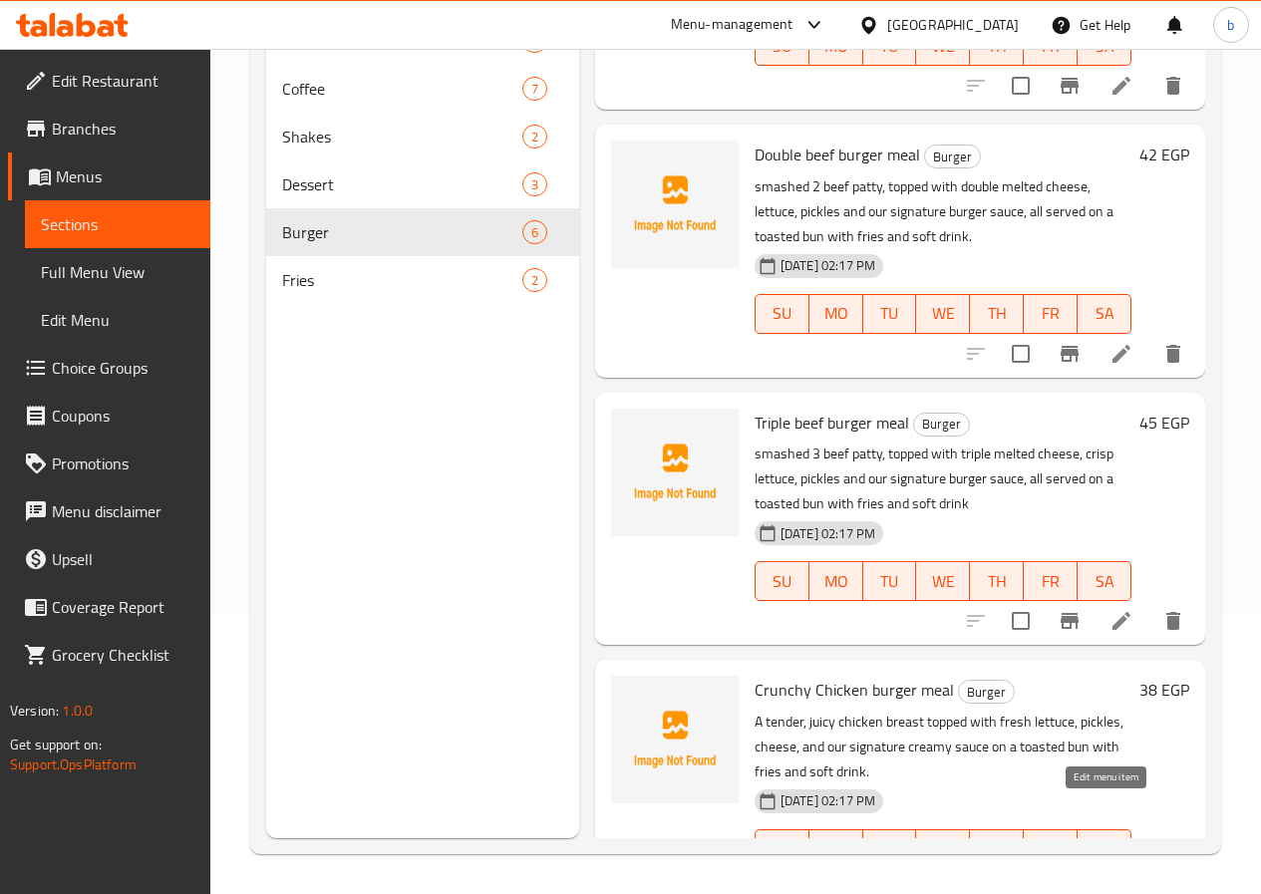
click at [1112, 879] on icon at bounding box center [1121, 888] width 18 height 18
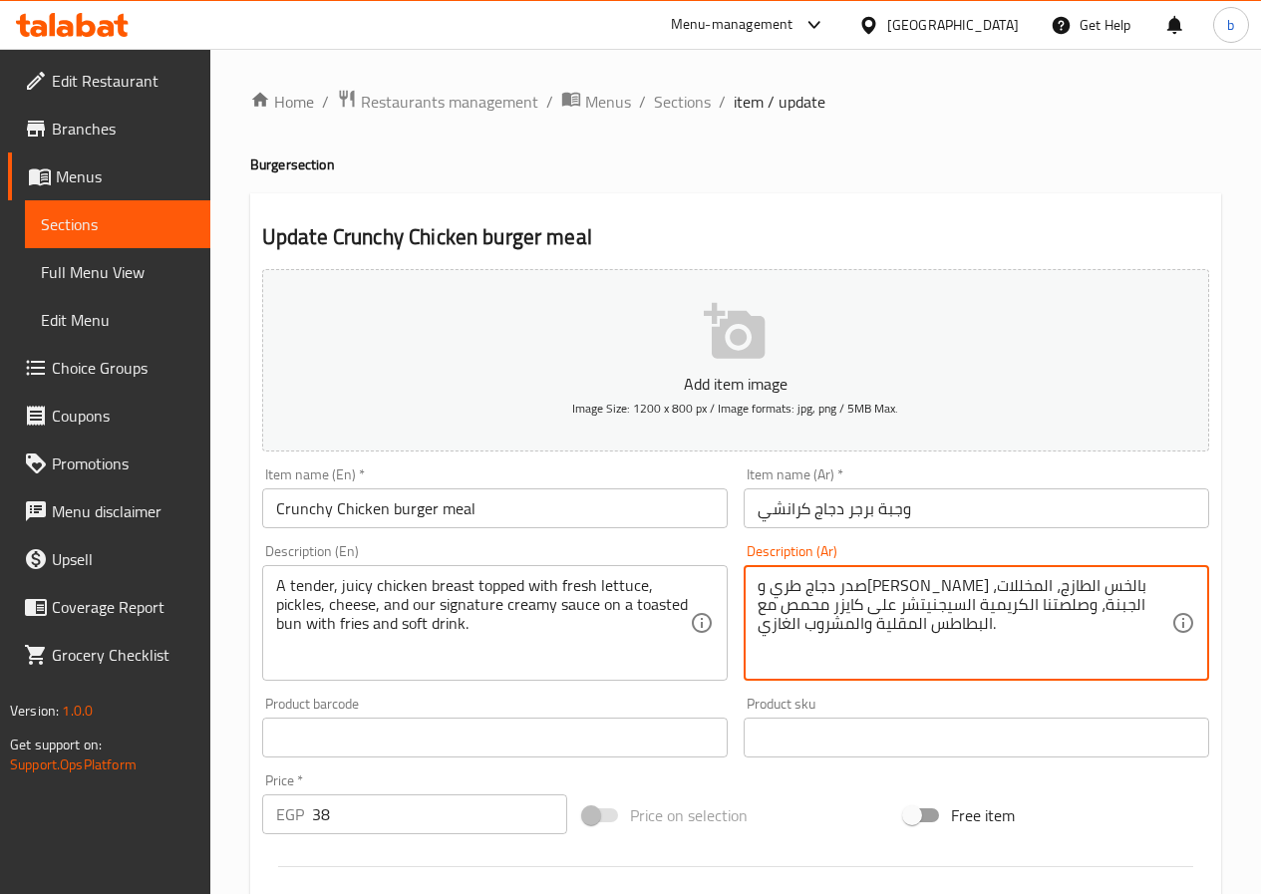
click at [1147, 583] on textarea "صدر دجاج طري و[PERSON_NAME] بالخس الطازج، المخللات، الجبنة، وصلصتنا الكريمية ال…" at bounding box center [964, 623] width 414 height 95
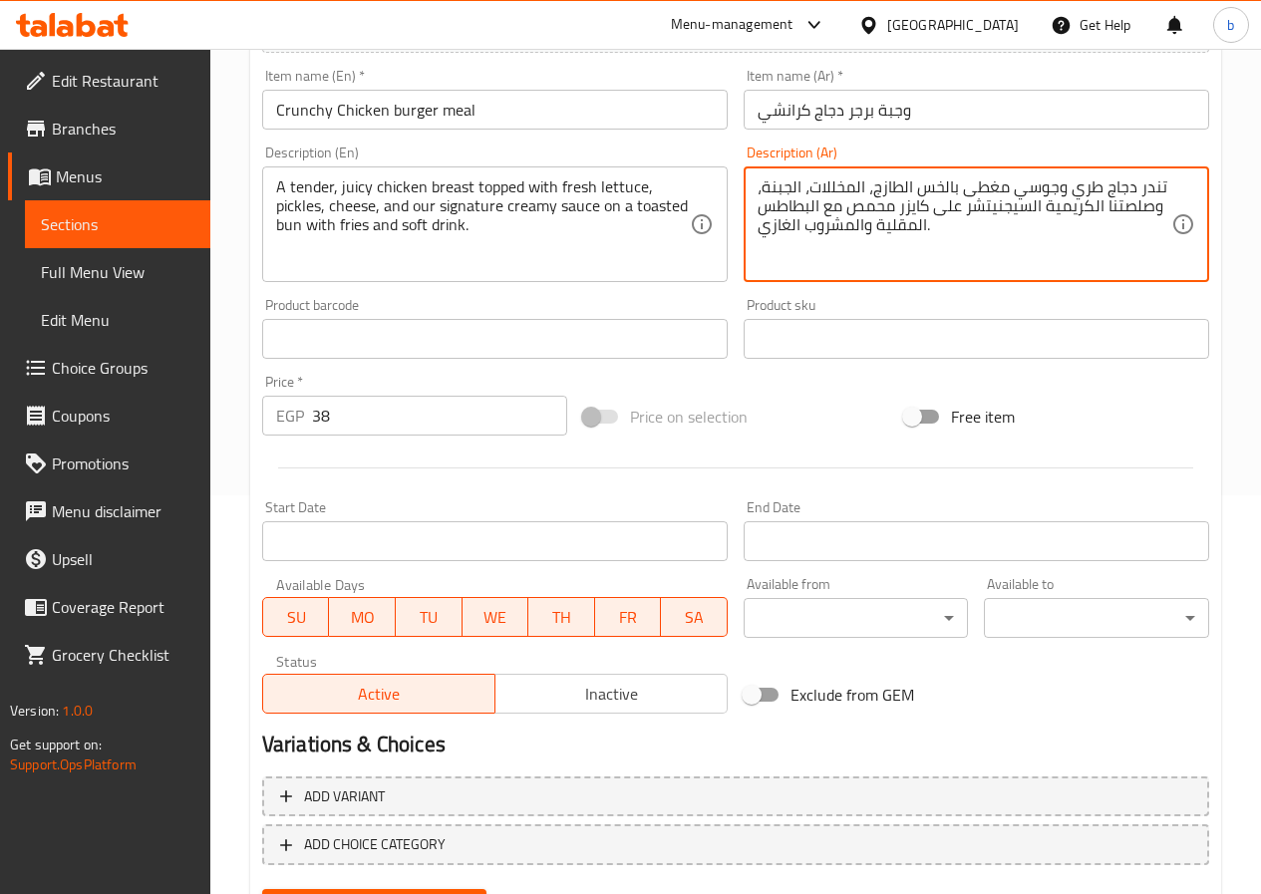
scroll to position [498, 0]
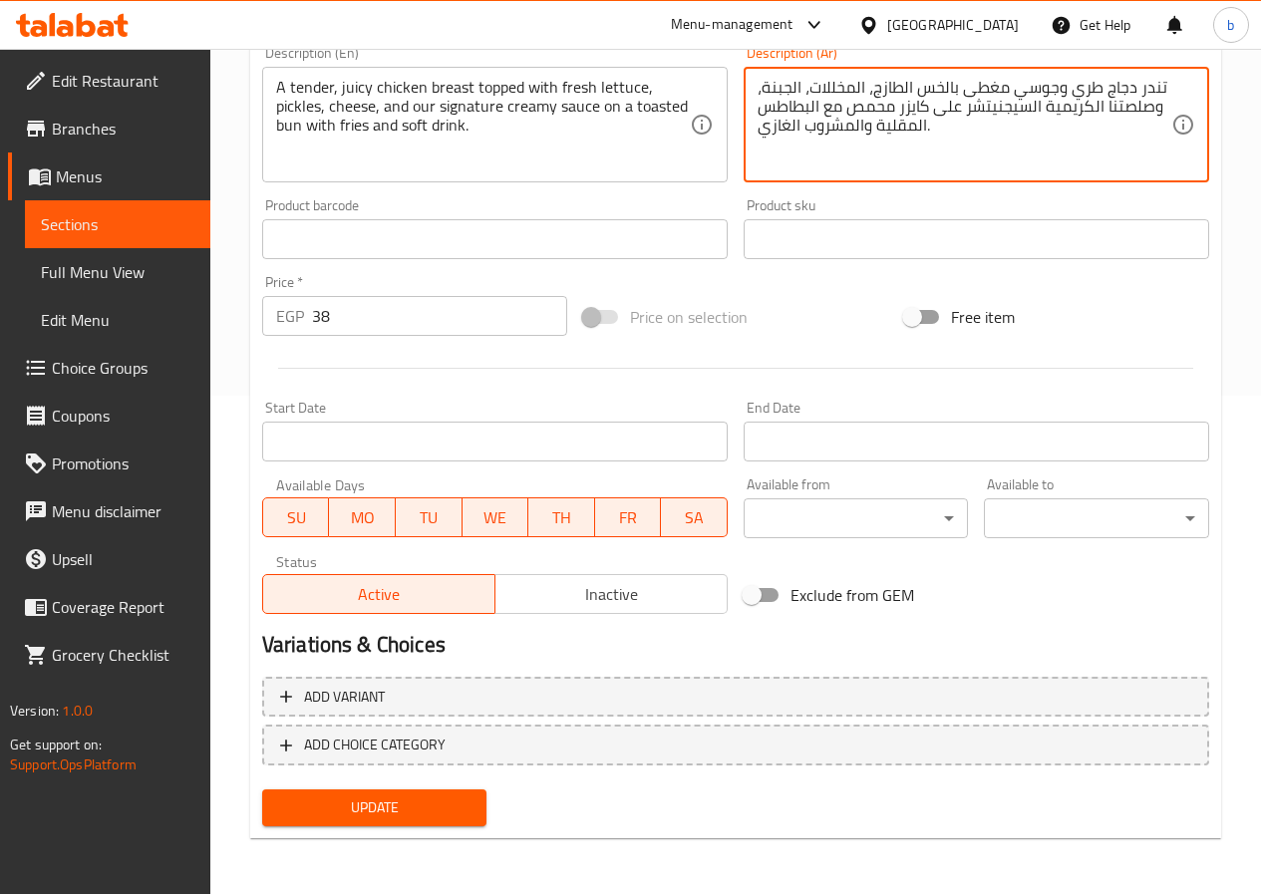
type textarea "تندر دجاج طري وجوسي مغطى بالخس الطازج، المخللات، الجبنة، وصلصتنا الكريمية السيج…"
click at [353, 813] on span "Update" at bounding box center [374, 807] width 193 height 25
